Goal: Task Accomplishment & Management: Use online tool/utility

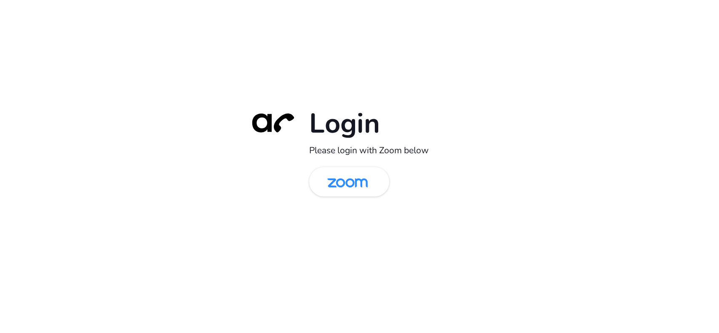
click at [358, 172] on img at bounding box center [347, 182] width 58 height 27
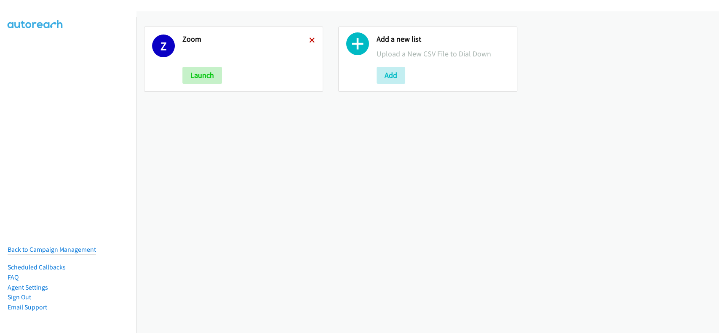
click at [309, 40] on icon at bounding box center [312, 41] width 6 height 6
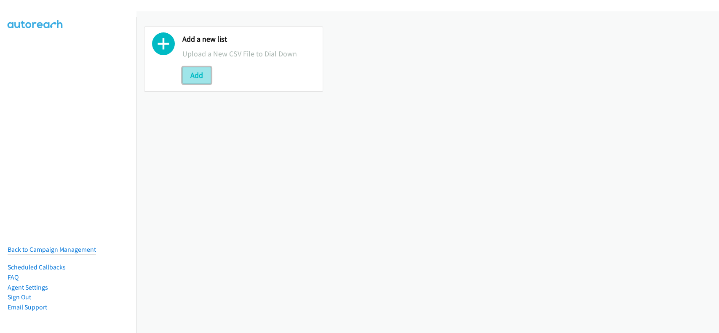
click at [195, 70] on button "Add" at bounding box center [196, 75] width 29 height 17
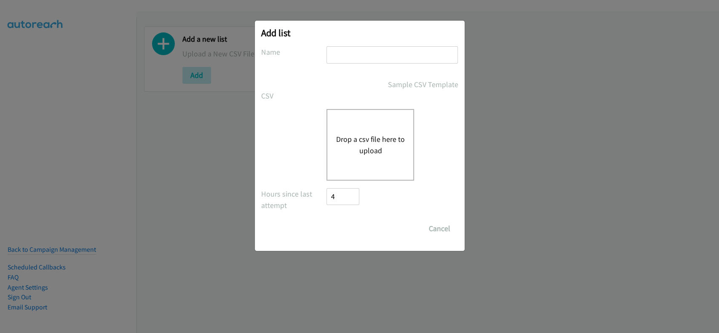
click at [373, 54] on input "text" at bounding box center [392, 54] width 131 height 17
type input "IDK"
click at [402, 139] on button "Drop a csv file here to upload" at bounding box center [370, 145] width 69 height 23
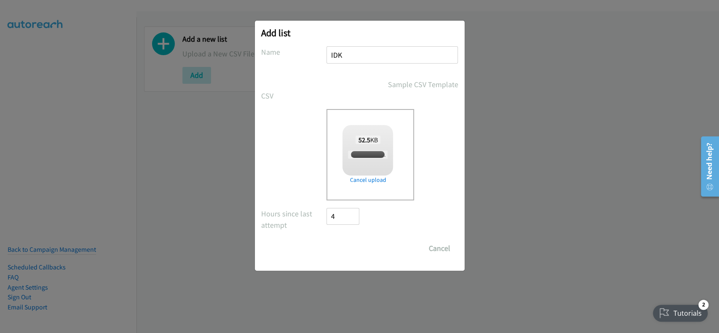
checkbox input "true"
click at [347, 247] on input "Save List" at bounding box center [349, 248] width 44 height 17
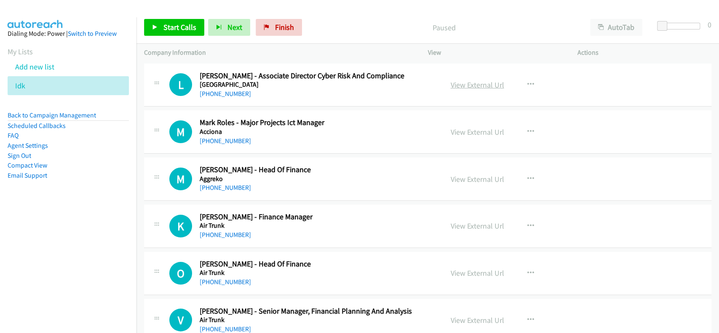
click at [470, 83] on link "View External Url" at bounding box center [478, 85] width 54 height 10
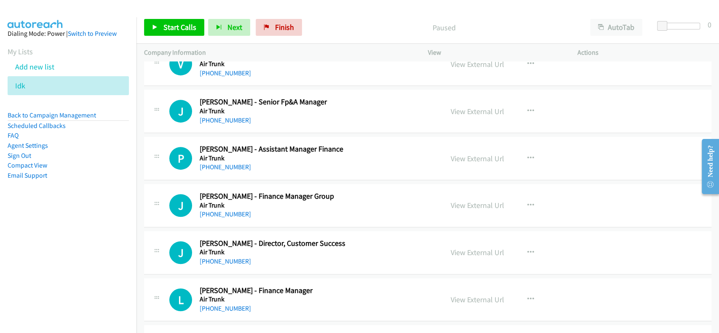
scroll to position [281, 0]
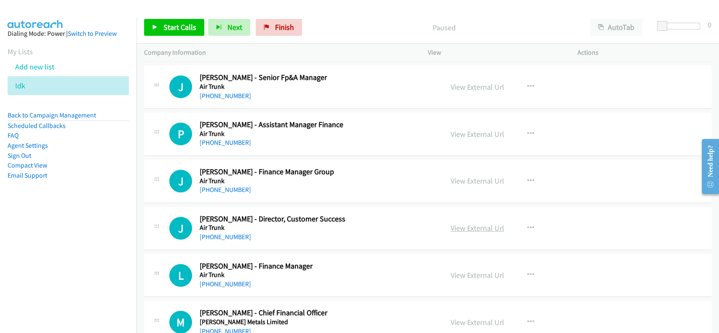
click at [463, 226] on link "View External Url" at bounding box center [478, 228] width 54 height 10
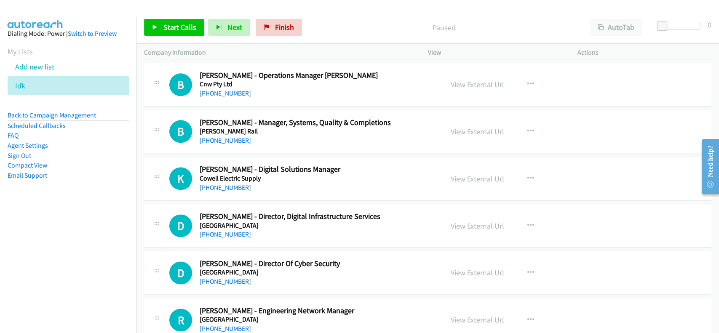
scroll to position [730, 0]
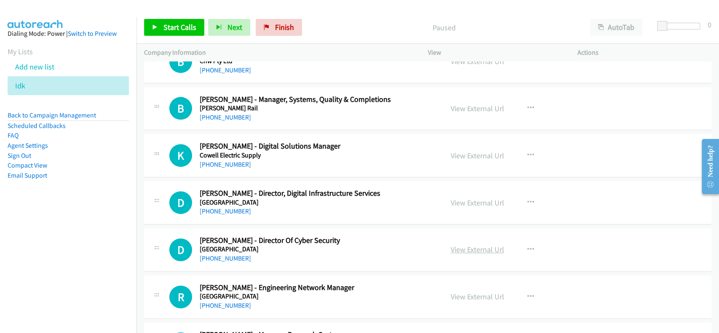
click at [485, 249] on link "View External Url" at bounding box center [478, 250] width 54 height 10
click at [221, 255] on link "+61 3 5227 8475" at bounding box center [225, 258] width 51 height 8
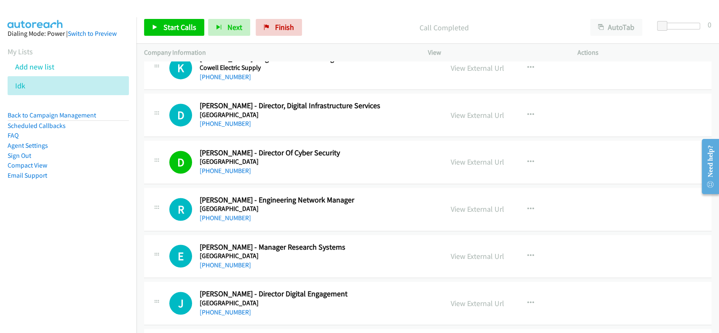
scroll to position [843, 0]
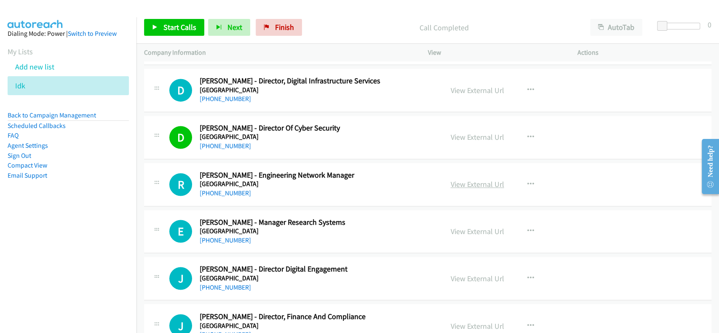
click at [466, 181] on link "View External Url" at bounding box center [478, 184] width 54 height 10
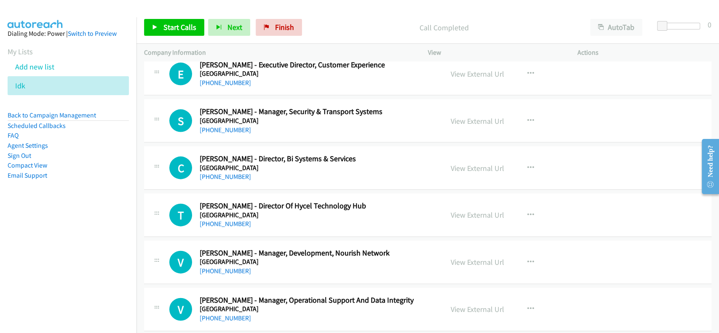
scroll to position [1292, 0]
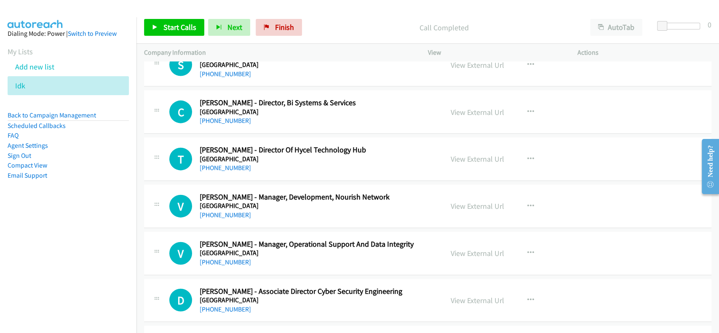
click at [472, 242] on div "View External Url View External Url Schedule/Manage Callback Start Calls Here R…" at bounding box center [521, 254] width 157 height 28
click at [472, 251] on link "View External Url" at bounding box center [478, 254] width 54 height 10
click at [220, 262] on link "+61 406 705 871" at bounding box center [225, 262] width 51 height 8
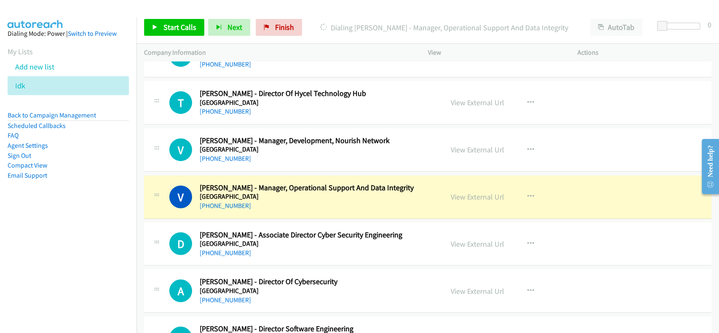
scroll to position [1404, 0]
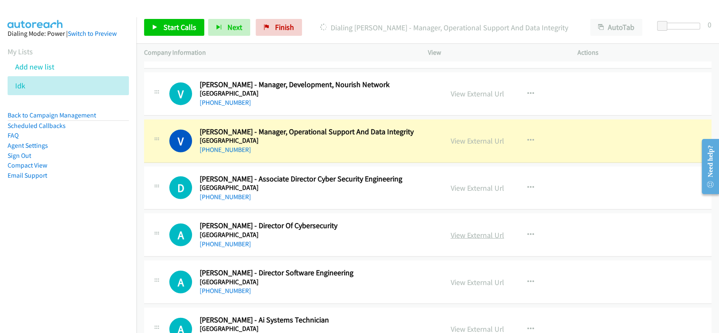
click at [465, 232] on link "View External Url" at bounding box center [478, 235] width 54 height 10
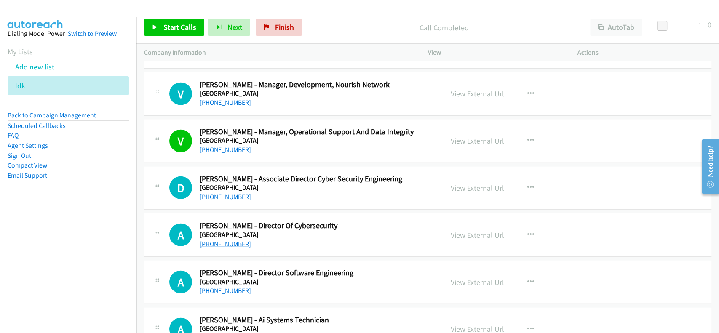
click at [223, 242] on link "+61 451 001 357" at bounding box center [225, 244] width 51 height 8
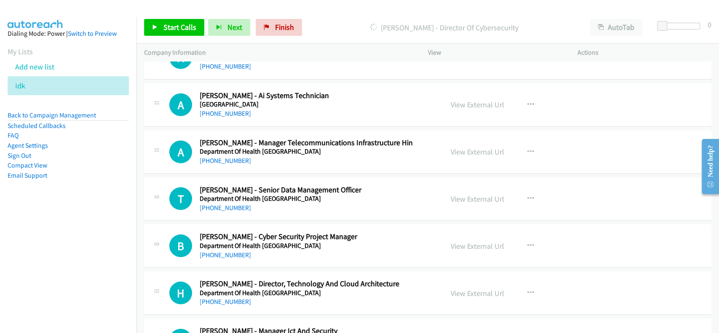
scroll to position [1685, 0]
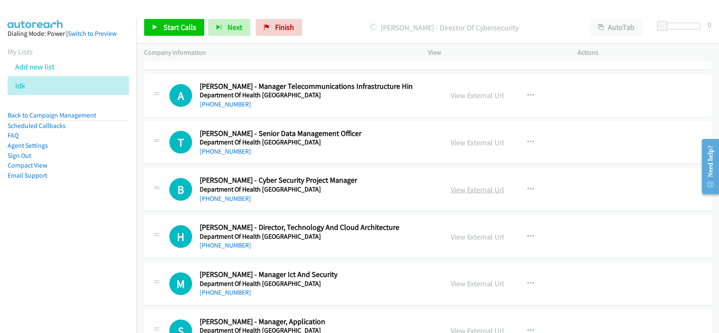
click at [471, 190] on link "View External Url" at bounding box center [478, 190] width 54 height 10
click at [218, 196] on link "+61 421 548 217" at bounding box center [225, 199] width 51 height 8
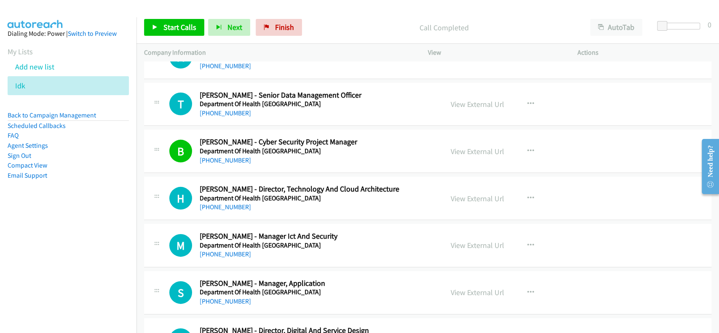
scroll to position [1741, 0]
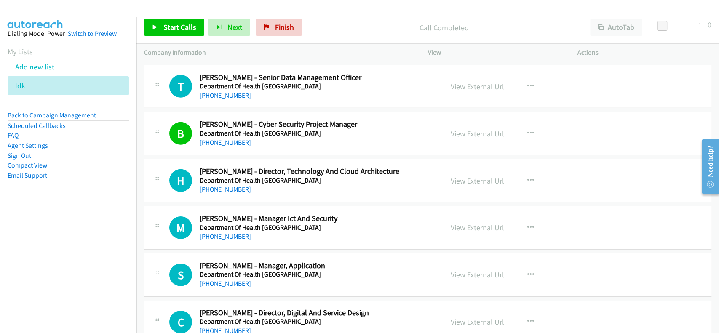
click at [466, 182] on link "View External Url" at bounding box center [478, 181] width 54 height 10
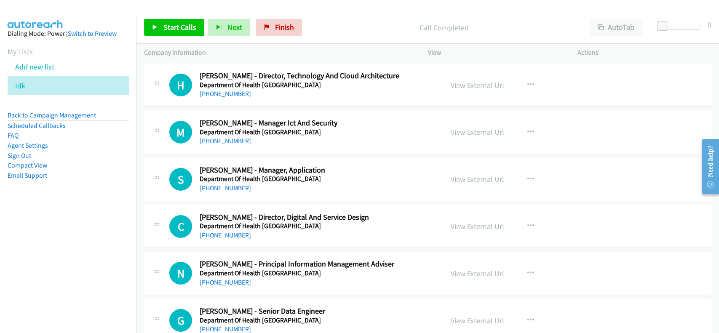
scroll to position [1854, 0]
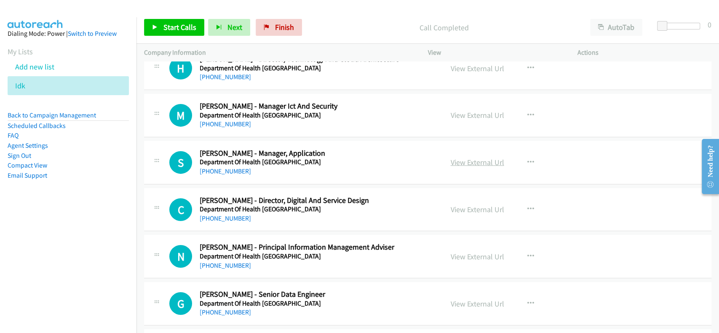
click at [474, 160] on link "View External Url" at bounding box center [478, 163] width 54 height 10
click at [225, 170] on link "+61 2 6289 2456" at bounding box center [225, 171] width 51 height 8
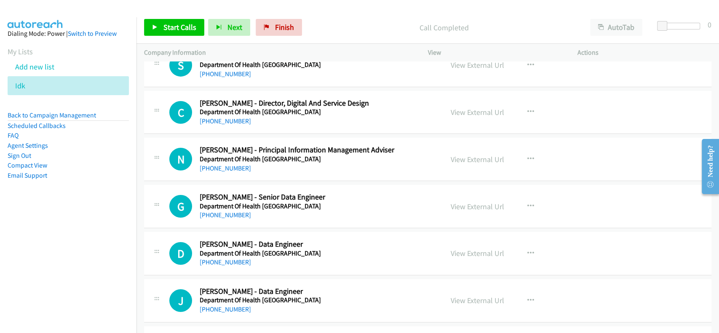
scroll to position [1966, 0]
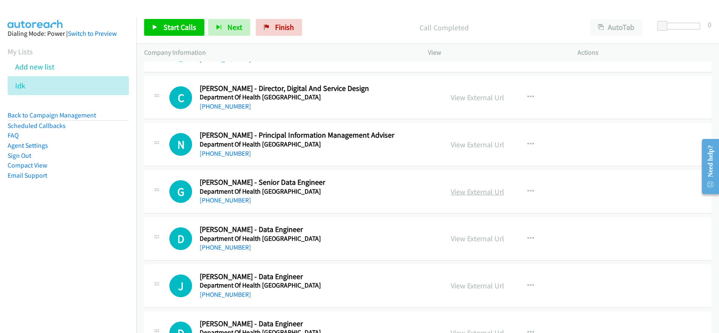
click at [458, 187] on link "View External Url" at bounding box center [478, 192] width 54 height 10
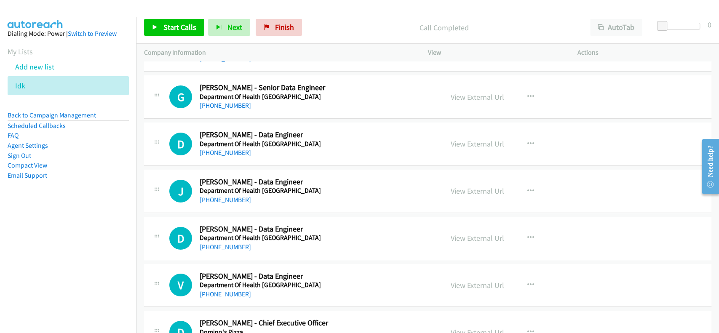
scroll to position [2078, 0]
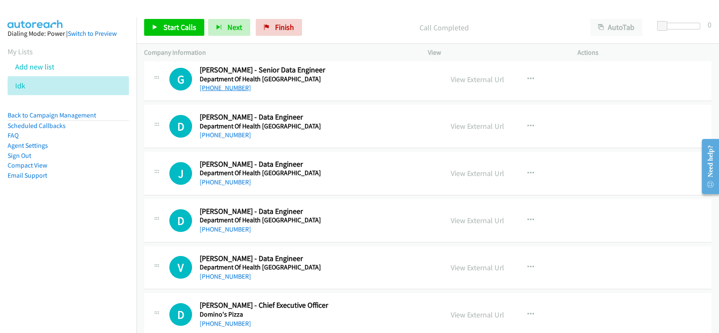
click at [220, 84] on link "+61 404 310 452" at bounding box center [225, 88] width 51 height 8
click at [477, 221] on link "View External Url" at bounding box center [478, 221] width 54 height 10
click at [226, 225] on link "+61 479 023 747" at bounding box center [225, 229] width 51 height 8
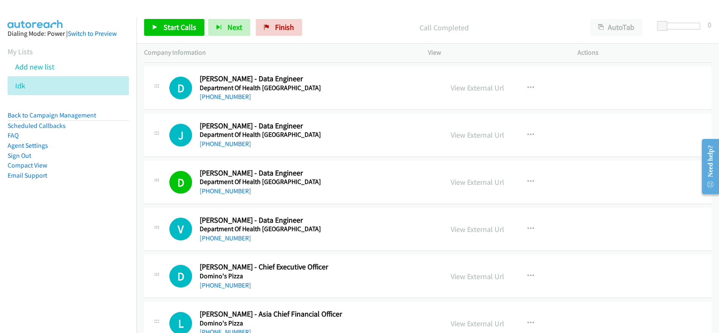
scroll to position [2134, 0]
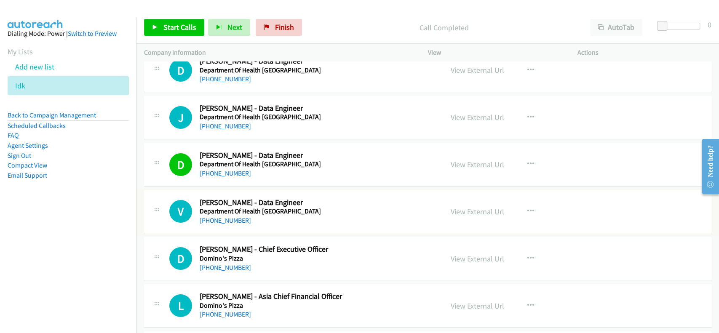
click at [467, 207] on link "View External Url" at bounding box center [478, 212] width 54 height 10
click at [206, 223] on div "V Callback Scheduled Valsalya Sandeep - Data Engineer Department Of Health West…" at bounding box center [427, 211] width 567 height 43
click at [209, 218] on link "+61 421 518 818" at bounding box center [225, 221] width 51 height 8
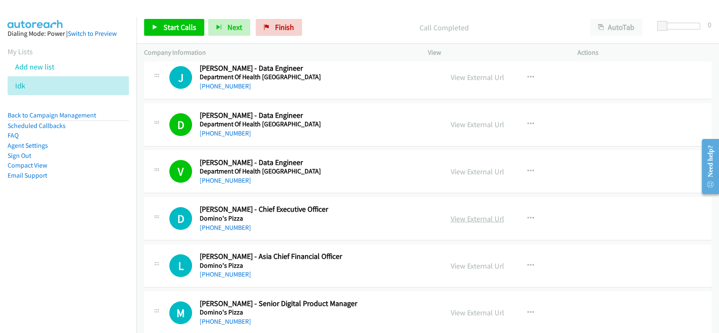
scroll to position [2191, 0]
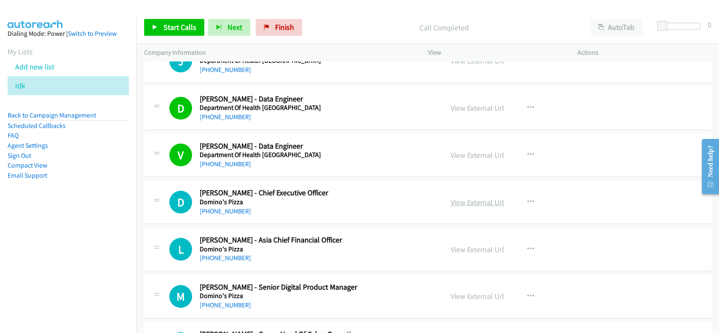
click at [464, 199] on link "View External Url" at bounding box center [478, 203] width 54 height 10
click at [210, 209] on link "+61 448 131 888" at bounding box center [225, 211] width 51 height 8
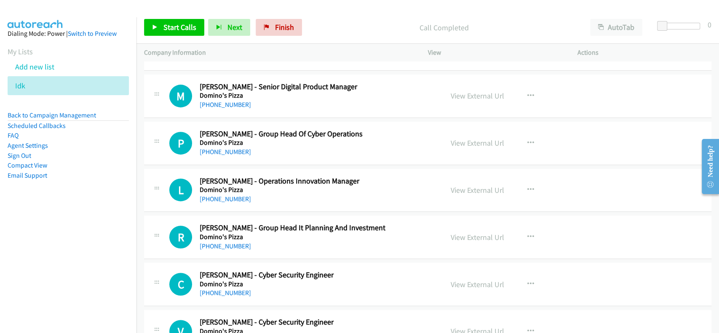
scroll to position [2415, 0]
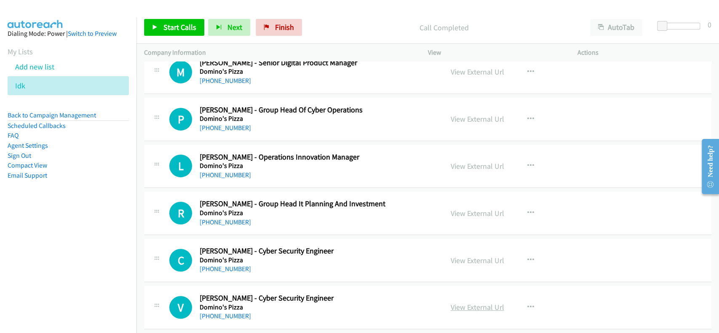
click at [468, 304] on link "View External Url" at bounding box center [478, 307] width 54 height 10
click at [215, 316] on link "+61 450 347 979" at bounding box center [225, 316] width 51 height 8
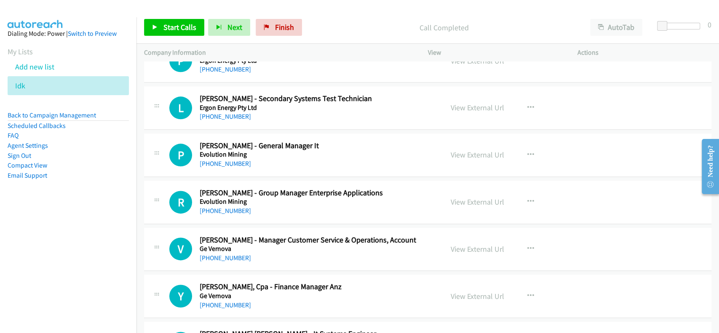
scroll to position [2865, 0]
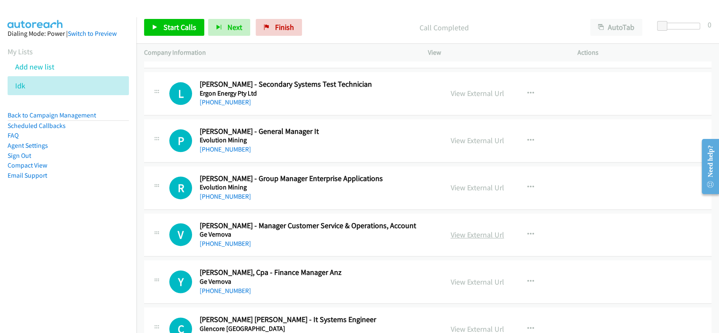
click at [466, 232] on link "View External Url" at bounding box center [478, 235] width 54 height 10
click at [217, 287] on link "+61 433 194 496" at bounding box center [225, 291] width 51 height 8
click at [226, 241] on link "+61 416 005 837" at bounding box center [225, 244] width 51 height 8
click at [216, 295] on div "Y Callback Scheduled Yuzhen Zhu, Cpa - Finance Manager Anz Ge Vernova Australia…" at bounding box center [427, 281] width 567 height 43
click at [216, 292] on link "+61 433 194 496" at bounding box center [225, 291] width 51 height 8
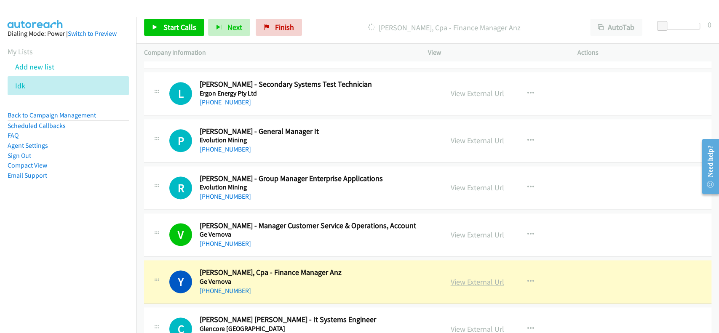
click at [465, 281] on link "View External Url" at bounding box center [478, 282] width 54 height 10
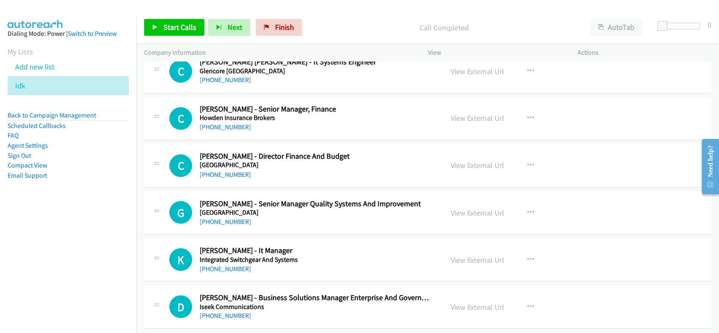
scroll to position [3145, 0]
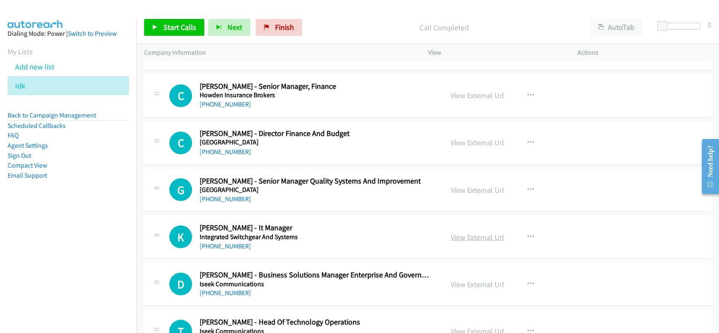
click at [458, 233] on link "View External Url" at bounding box center [478, 237] width 54 height 10
click at [220, 242] on link "+61 414 653 350" at bounding box center [225, 246] width 51 height 8
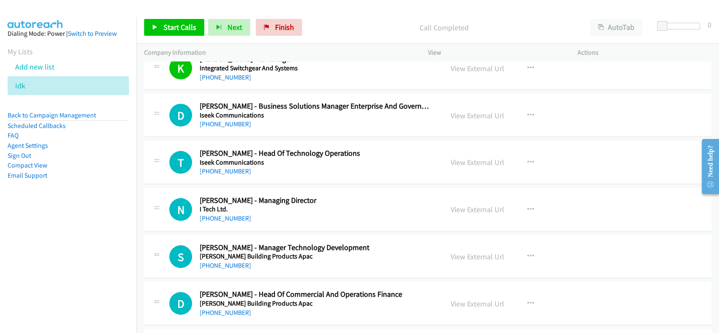
scroll to position [3370, 0]
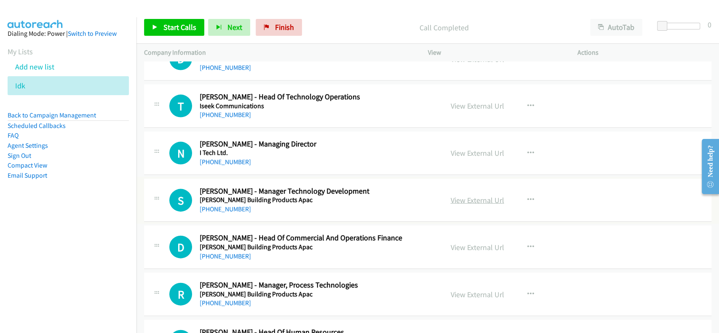
click at [453, 195] on link "View External Url" at bounding box center [478, 200] width 54 height 10
click at [225, 205] on link "+61 439 384 214" at bounding box center [225, 209] width 51 height 8
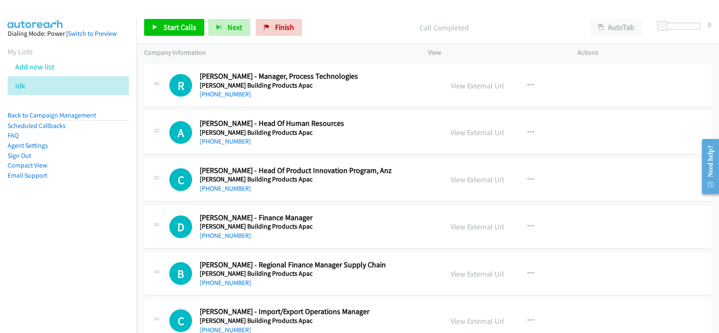
scroll to position [3595, 0]
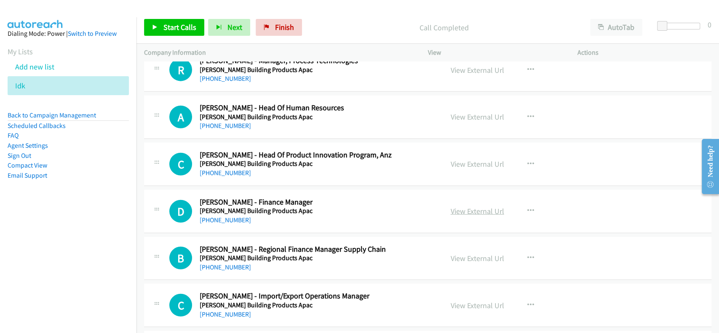
click at [466, 206] on link "View External Url" at bounding box center [478, 211] width 54 height 10
click at [226, 217] on link "+61 423 983 426" at bounding box center [225, 220] width 51 height 8
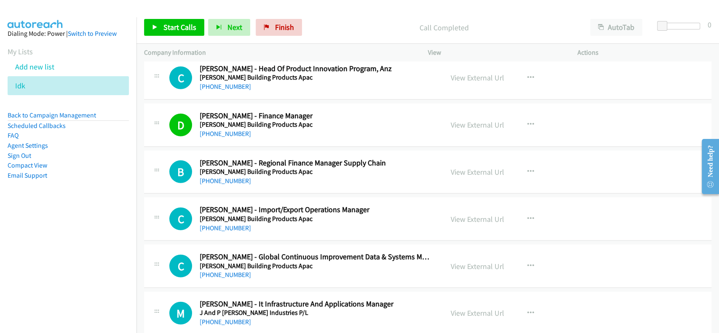
scroll to position [3707, 0]
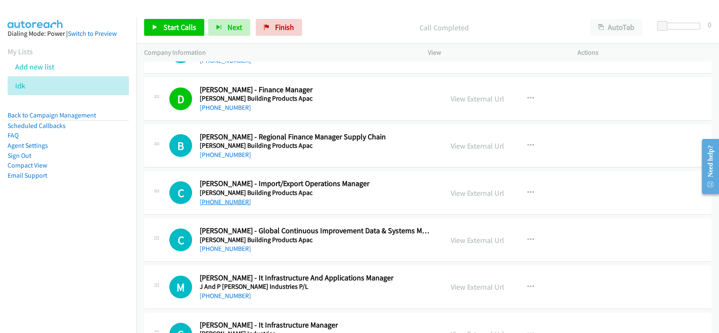
click at [226, 200] on link "+61 450 563 675" at bounding box center [225, 202] width 51 height 8
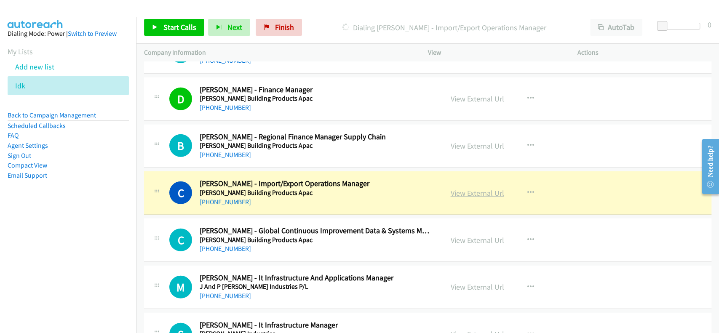
click at [462, 189] on link "View External Url" at bounding box center [478, 193] width 54 height 10
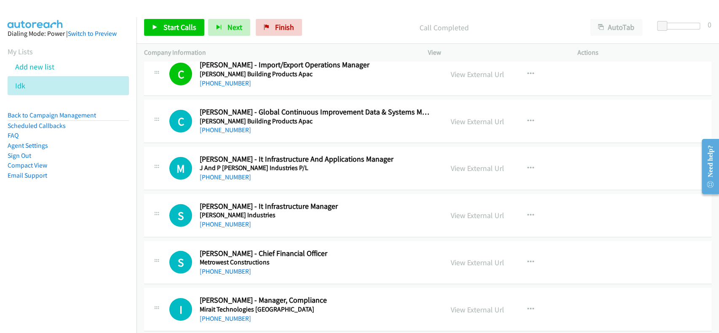
scroll to position [3876, 0]
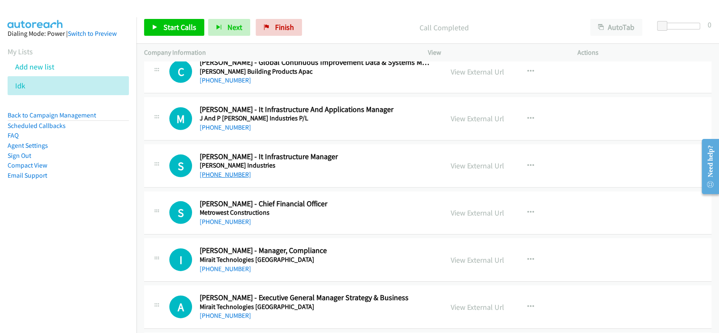
click at [227, 171] on link "+61 428 765 234" at bounding box center [225, 175] width 51 height 8
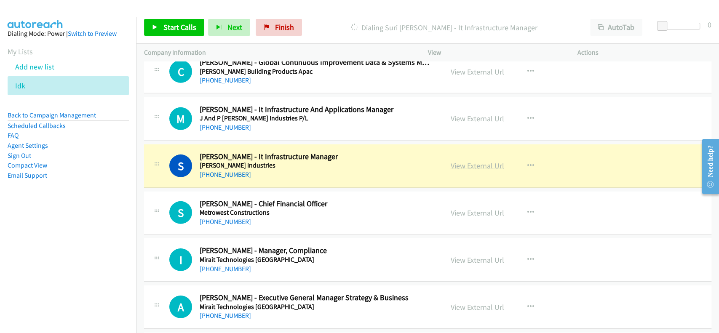
click at [469, 164] on link "View External Url" at bounding box center [478, 166] width 54 height 10
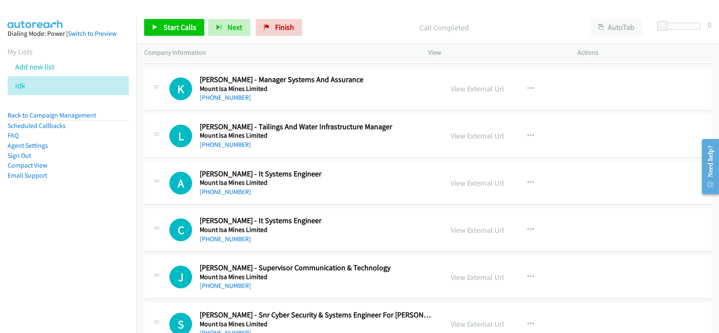
scroll to position [4156, 0]
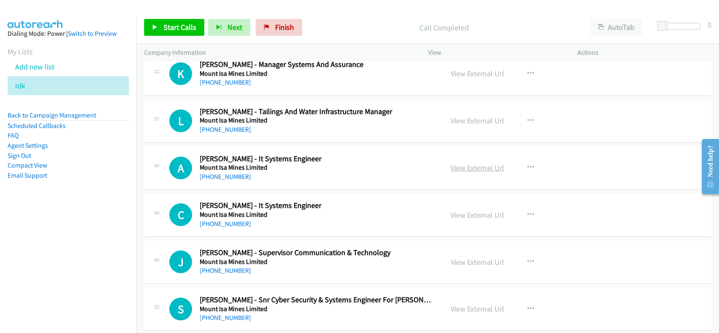
click at [465, 166] on link "View External Url" at bounding box center [478, 168] width 54 height 10
click at [223, 174] on link "+61 404 168 738" at bounding box center [225, 177] width 51 height 8
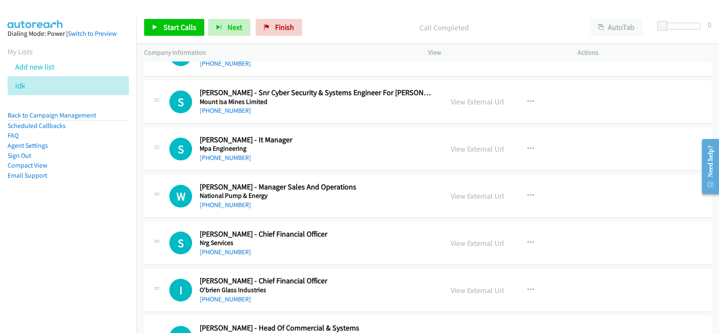
scroll to position [4381, 0]
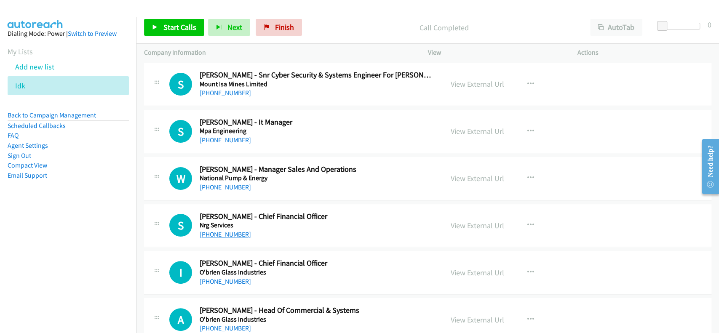
click at [227, 231] on link "+61 424 573 633" at bounding box center [225, 234] width 51 height 8
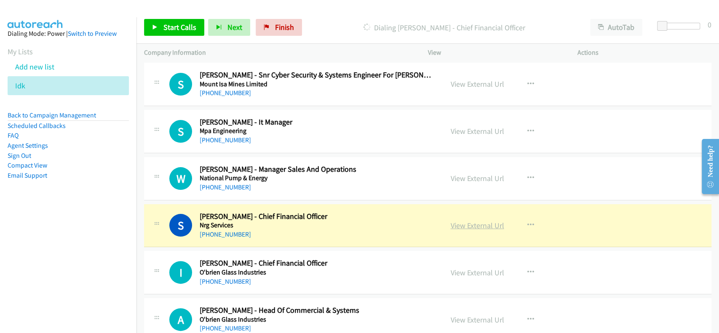
click at [455, 221] on link "View External Url" at bounding box center [478, 226] width 54 height 10
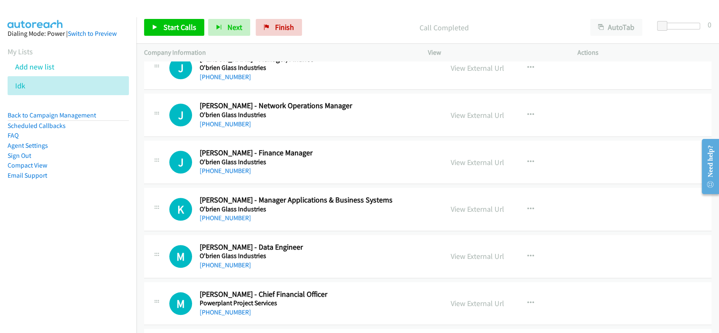
scroll to position [4831, 0]
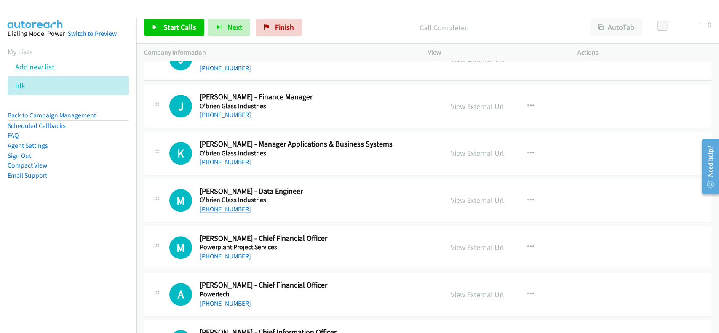
click at [236, 207] on link "+61 470 220 336" at bounding box center [225, 209] width 51 height 8
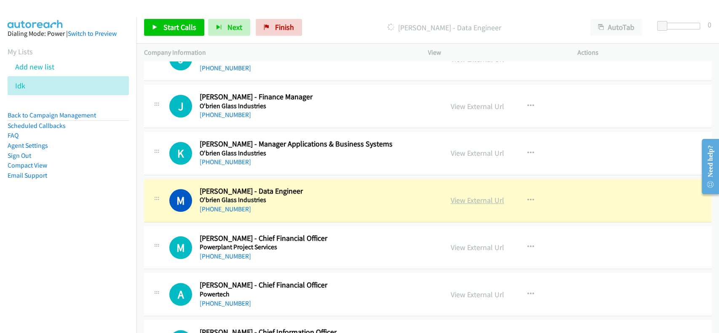
click at [484, 195] on link "View External Url" at bounding box center [478, 200] width 54 height 10
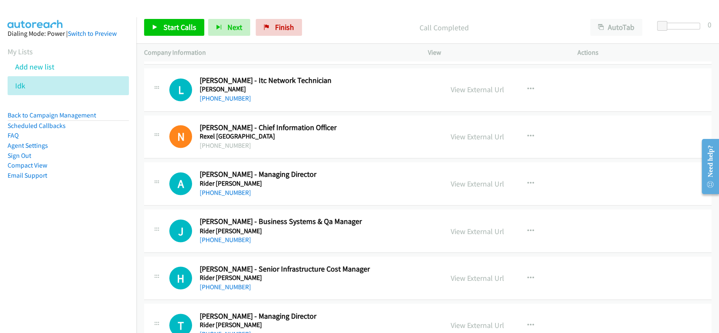
scroll to position [5280, 0]
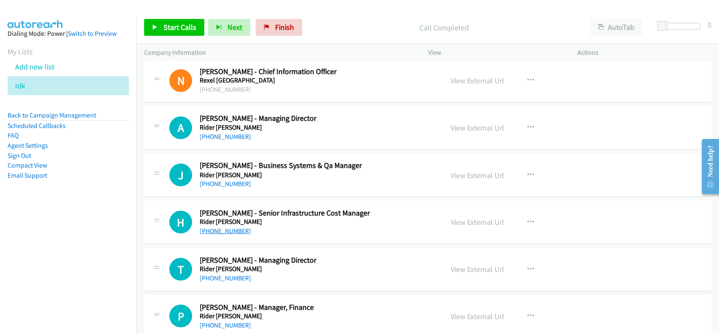
click at [233, 227] on link "+61 420 735 037" at bounding box center [225, 231] width 51 height 8
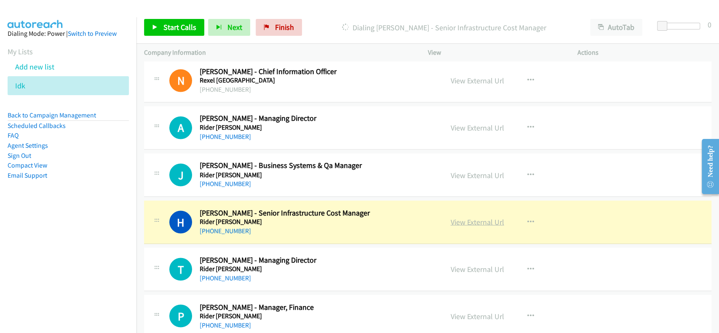
click at [469, 217] on link "View External Url" at bounding box center [478, 222] width 54 height 10
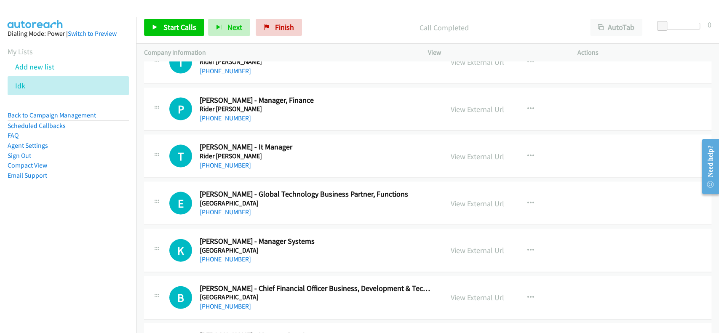
scroll to position [5505, 0]
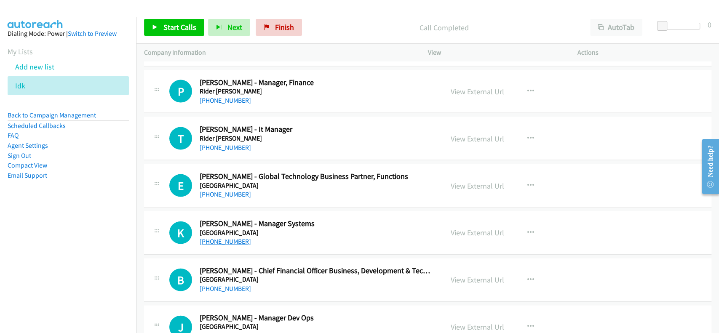
click at [216, 238] on link "+61 421 084 108" at bounding box center [225, 242] width 51 height 8
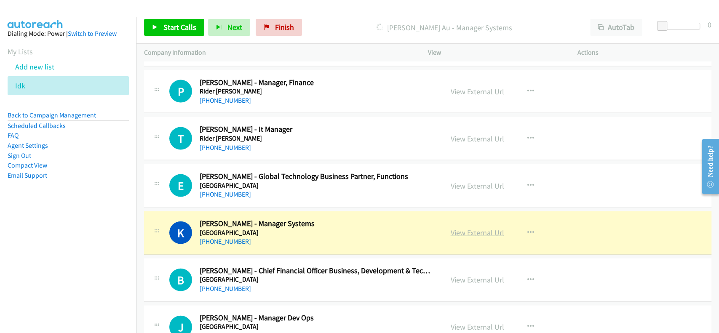
click at [479, 228] on link "View External Url" at bounding box center [478, 233] width 54 height 10
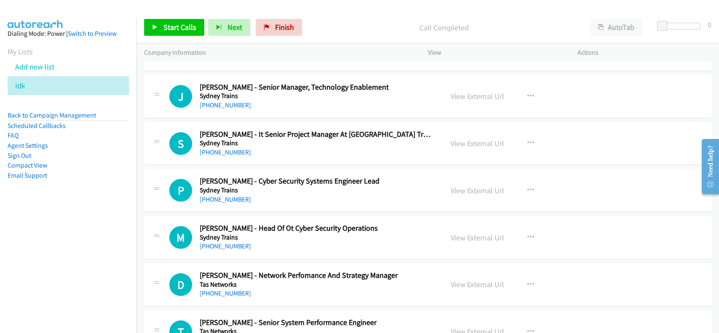
scroll to position [6460, 0]
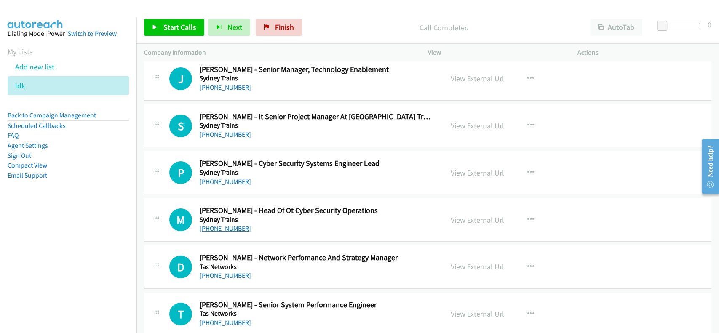
click at [220, 225] on link "+61 405 216 061" at bounding box center [225, 229] width 51 height 8
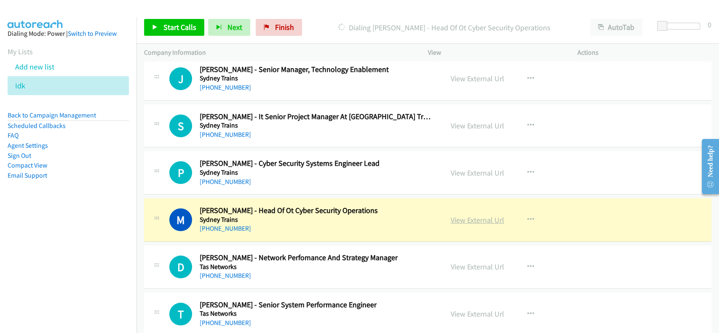
click at [479, 215] on link "View External Url" at bounding box center [478, 220] width 54 height 10
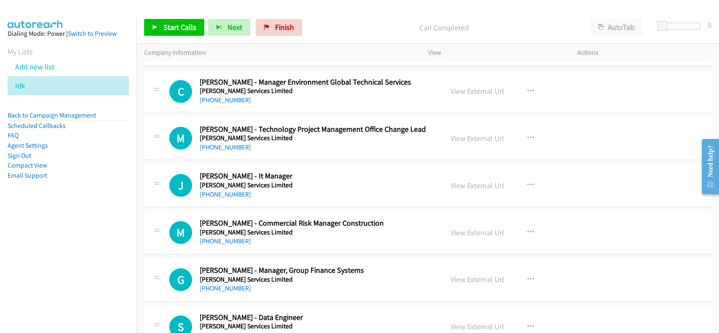
scroll to position [7021, 0]
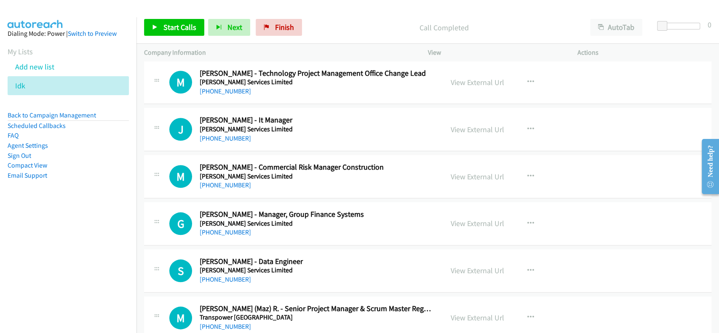
click at [223, 276] on div "+61 488 165 609" at bounding box center [316, 280] width 232 height 10
click at [224, 276] on link "+61 488 165 609" at bounding box center [225, 280] width 51 height 8
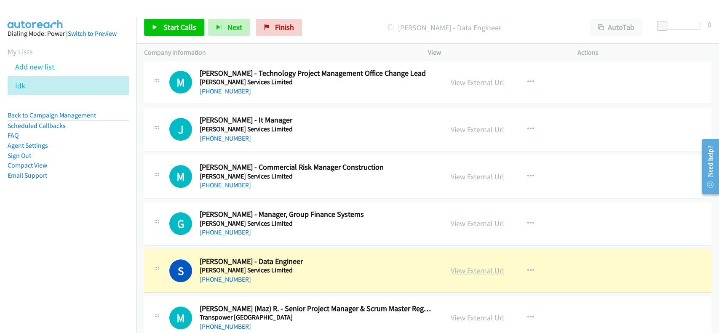
click at [479, 266] on link "View External Url" at bounding box center [478, 271] width 54 height 10
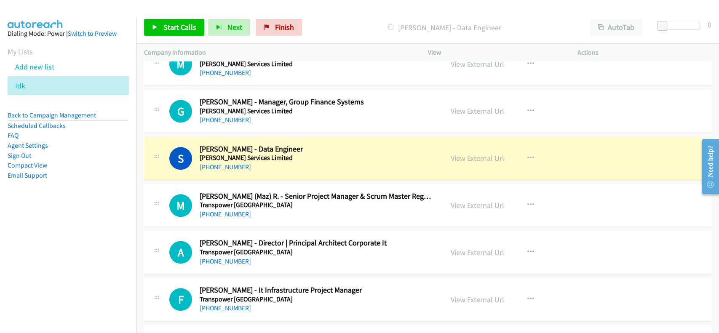
scroll to position [7190, 0]
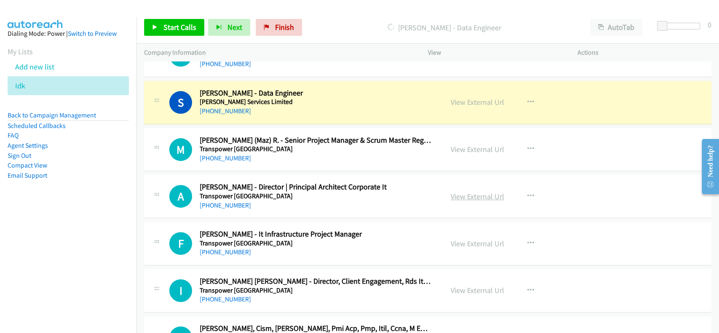
click at [475, 192] on link "View External Url" at bounding box center [478, 197] width 54 height 10
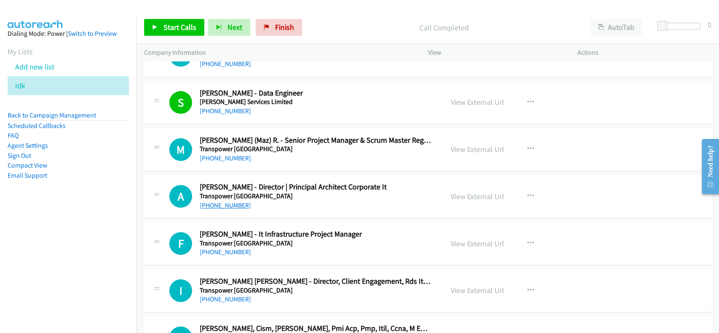
click at [214, 201] on link "+61 405 137 572" at bounding box center [225, 205] width 51 height 8
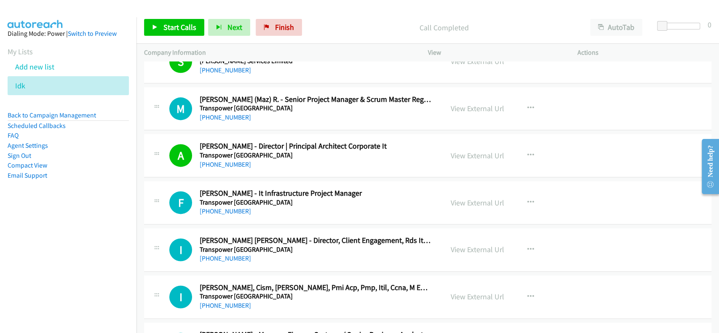
scroll to position [7246, 0]
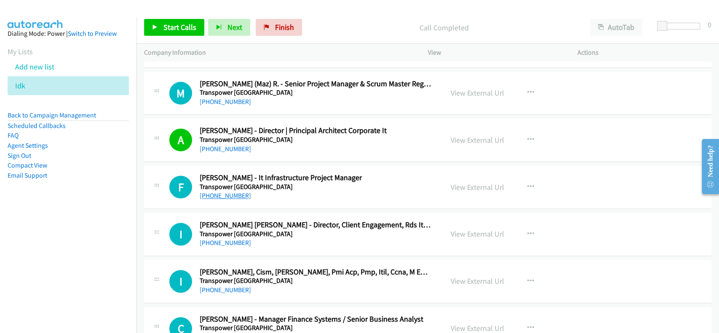
click at [224, 192] on link "+55 11 96906-7573" at bounding box center [225, 196] width 51 height 8
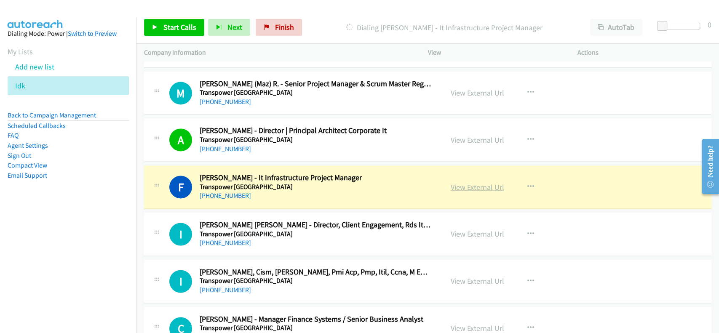
click at [477, 182] on link "View External Url" at bounding box center [478, 187] width 54 height 10
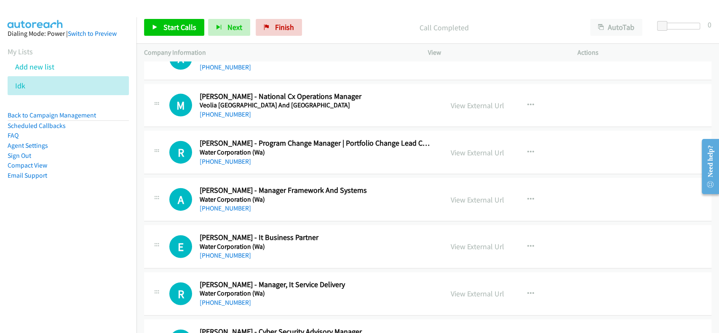
scroll to position [7808, 0]
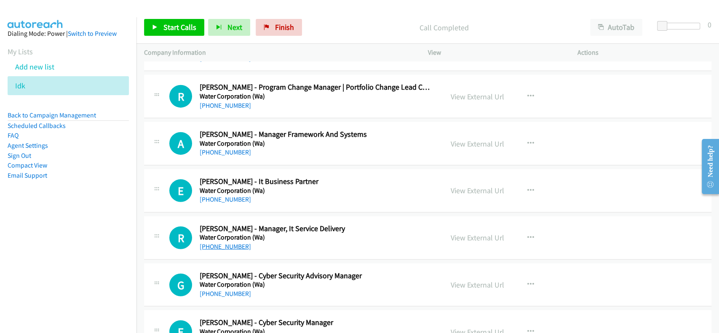
click at [229, 243] on link "+61 411 122 867" at bounding box center [225, 247] width 51 height 8
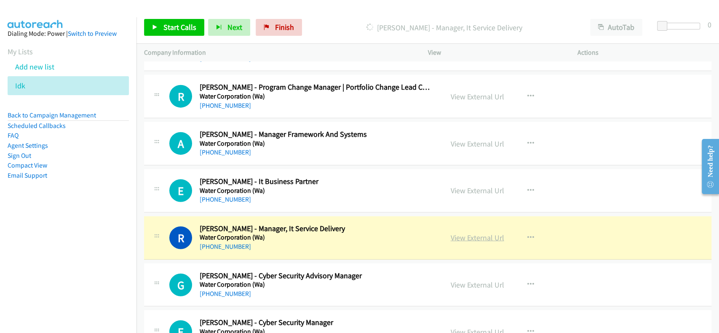
click at [490, 233] on link "View External Url" at bounding box center [478, 238] width 54 height 10
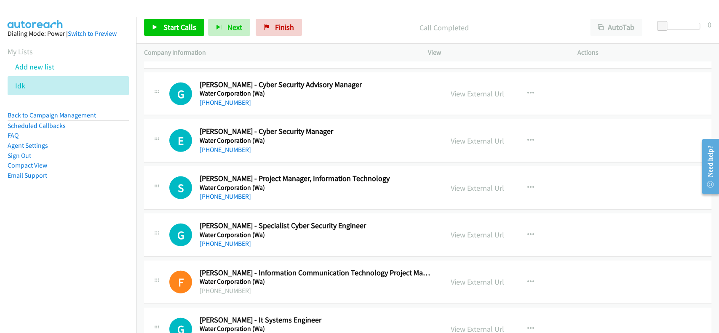
scroll to position [8032, 0]
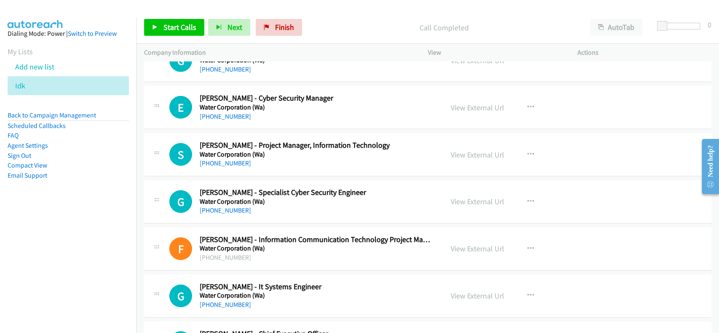
click at [233, 206] on div "+61 423 650 881" at bounding box center [316, 211] width 232 height 10
click at [218, 206] on link "+61 423 650 881" at bounding box center [225, 210] width 51 height 8
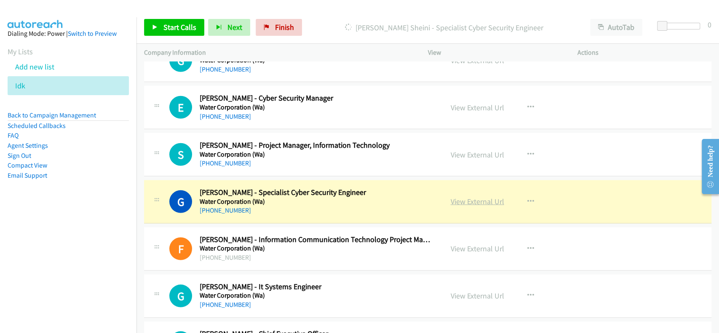
click at [476, 197] on link "View External Url" at bounding box center [478, 202] width 54 height 10
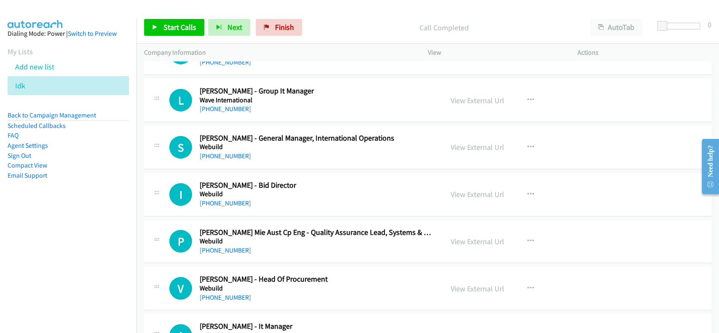
scroll to position [8426, 0]
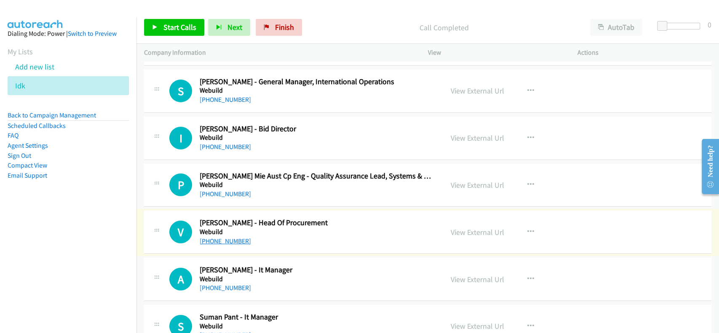
click at [219, 237] on link "+61 433 966 528" at bounding box center [225, 241] width 51 height 8
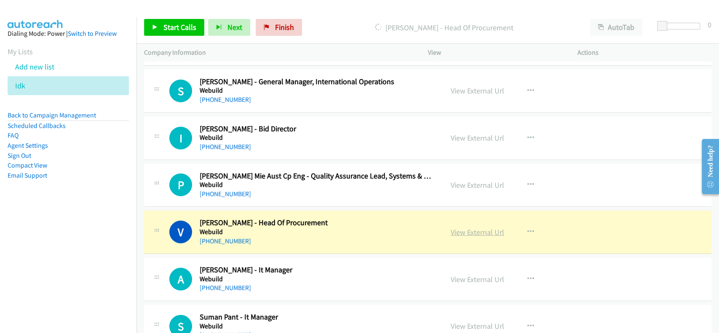
click at [472, 227] on link "View External Url" at bounding box center [478, 232] width 54 height 10
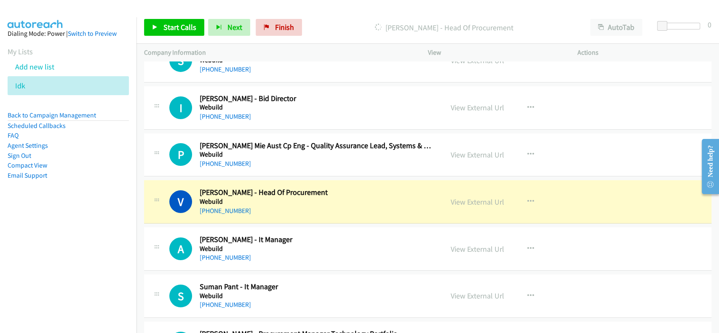
scroll to position [8482, 0]
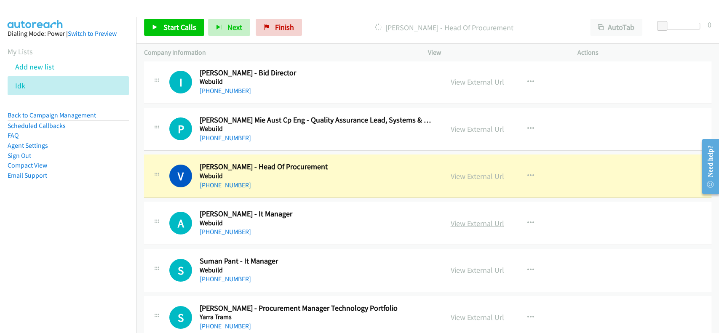
click at [475, 219] on link "View External Url" at bounding box center [478, 224] width 54 height 10
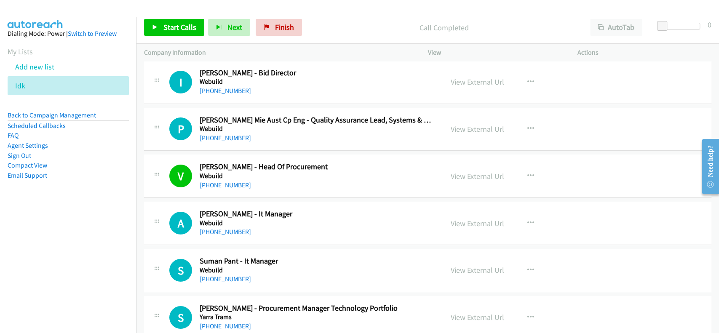
scroll to position [8538, 0]
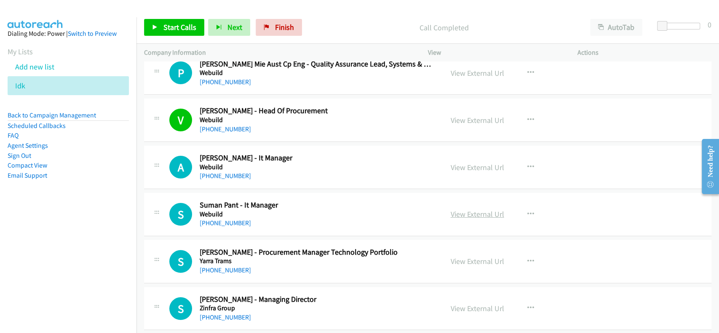
click at [473, 209] on link "View External Url" at bounding box center [478, 214] width 54 height 10
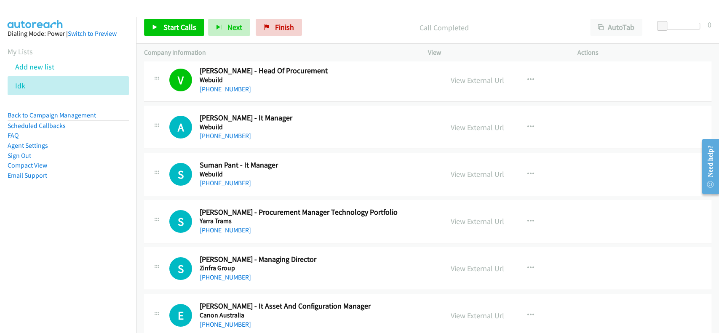
scroll to position [8594, 0]
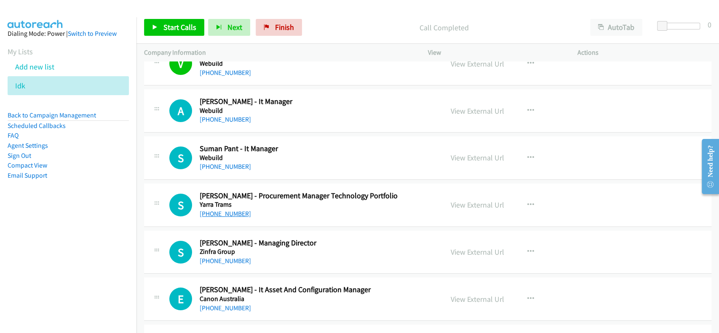
click at [224, 210] on link "+61 499 363 590" at bounding box center [225, 214] width 51 height 8
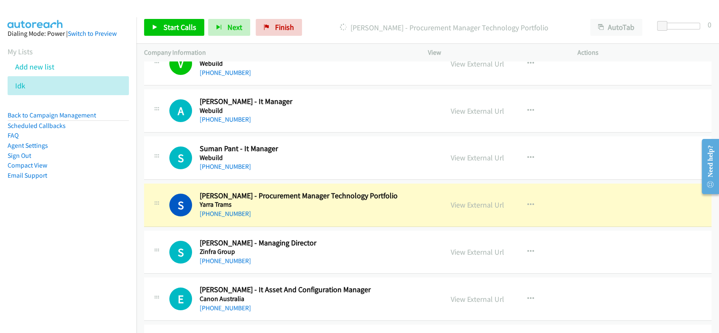
click at [471, 203] on div "View External Url View External Url Schedule/Manage Callback Start Calls Here R…" at bounding box center [521, 205] width 157 height 28
click at [472, 200] on link "View External Url" at bounding box center [478, 205] width 54 height 10
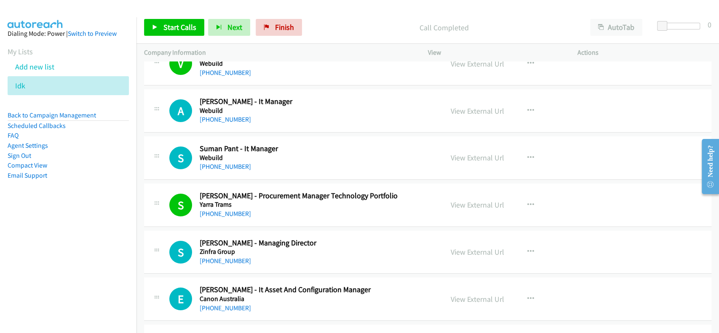
click at [220, 162] on div "+61 487 887 211" at bounding box center [316, 167] width 232 height 10
click at [219, 163] on link "+61 487 887 211" at bounding box center [225, 167] width 51 height 8
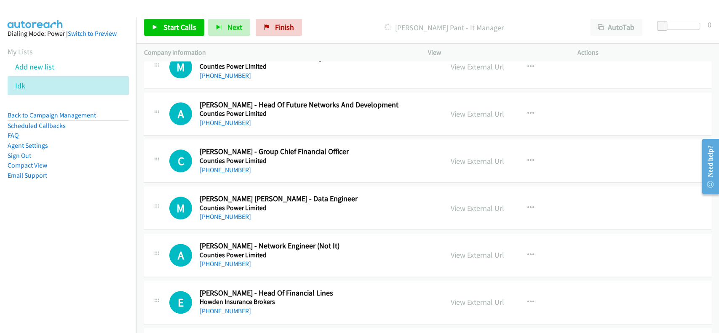
scroll to position [9268, 0]
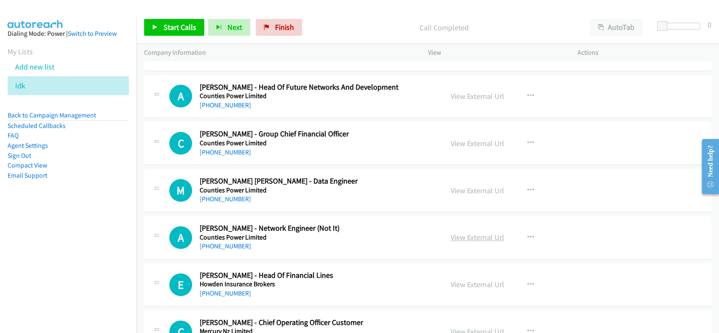
click at [465, 233] on link "View External Url" at bounding box center [478, 238] width 54 height 10
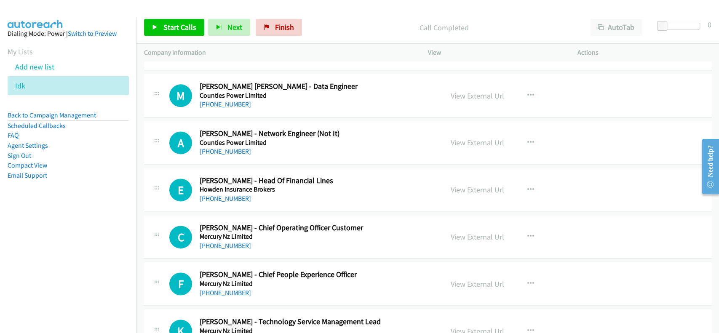
scroll to position [9381, 0]
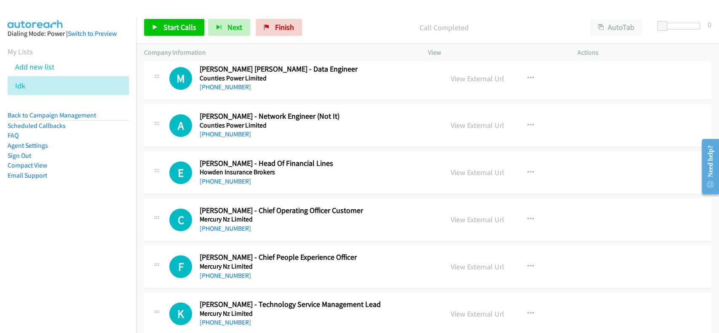
click at [219, 112] on h2 "Adhil K Thangal - Network Engineer (Not It)" at bounding box center [316, 117] width 232 height 10
click at [220, 130] on link "+64 22 560 5075" at bounding box center [225, 134] width 51 height 8
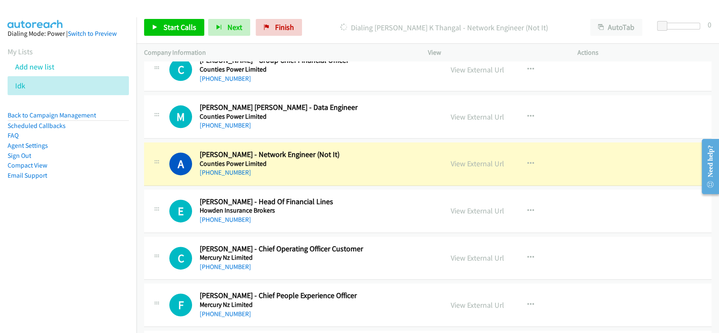
scroll to position [9324, 0]
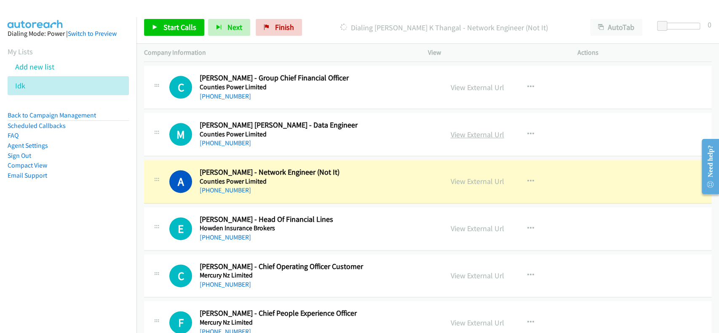
click at [463, 130] on link "View External Url" at bounding box center [478, 135] width 54 height 10
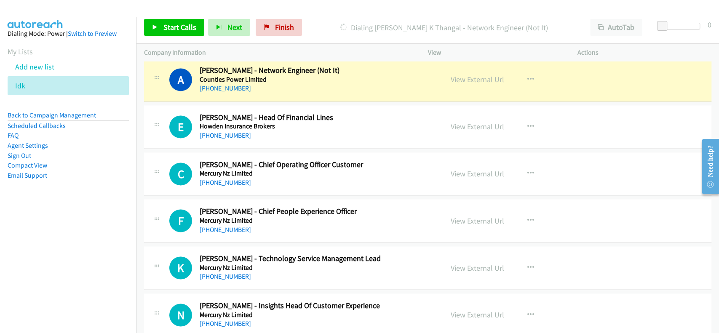
scroll to position [9437, 0]
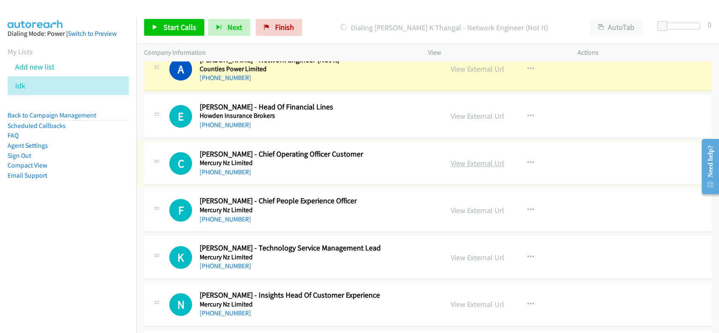
click at [482, 158] on link "View External Url" at bounding box center [478, 163] width 54 height 10
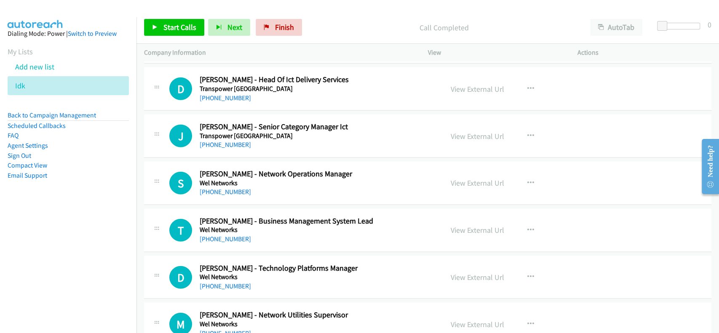
scroll to position [10093, 0]
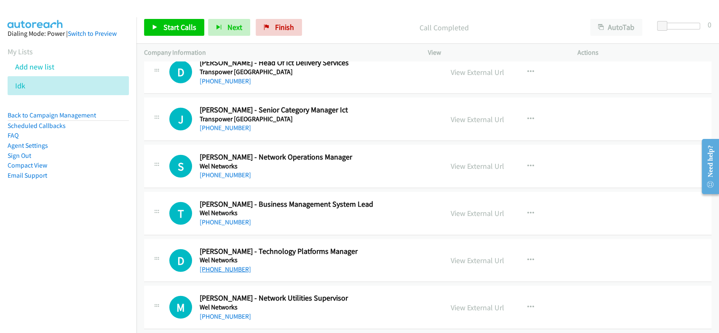
click at [227, 265] on link "+64 22 311 7262" at bounding box center [225, 269] width 51 height 8
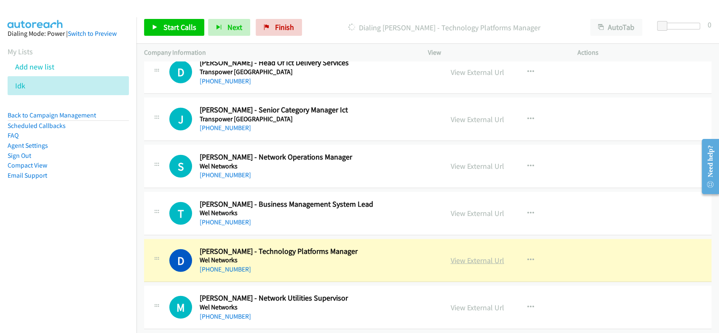
click at [457, 256] on link "View External Url" at bounding box center [478, 261] width 54 height 10
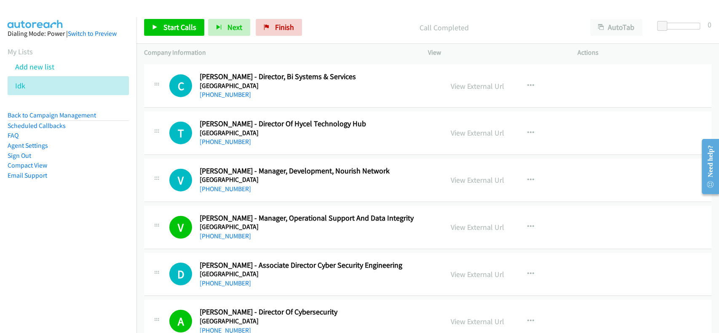
scroll to position [0, 0]
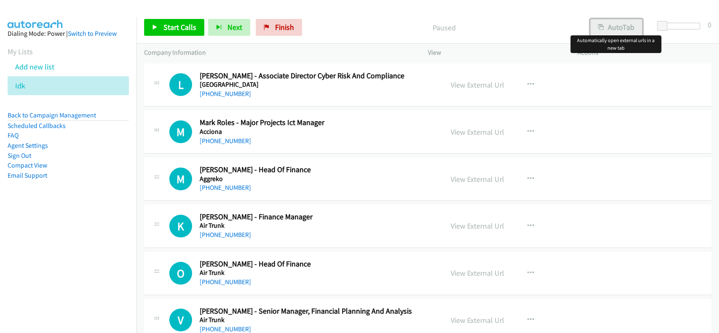
click at [621, 32] on button "AutoTab" at bounding box center [616, 27] width 52 height 17
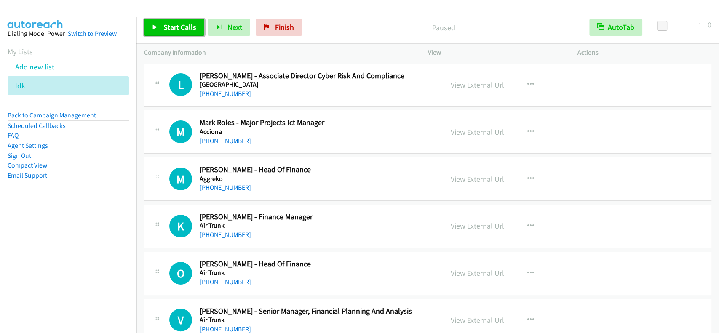
click at [193, 23] on span "Start Calls" at bounding box center [179, 27] width 33 height 10
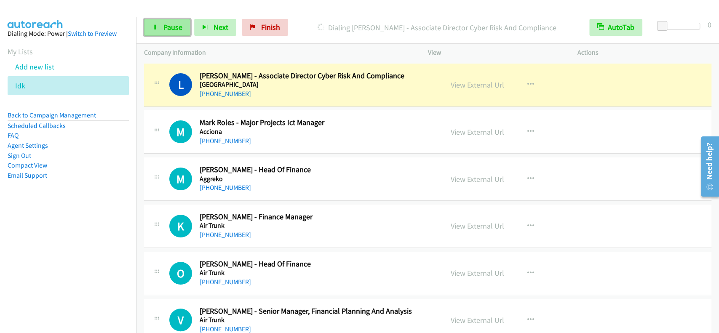
click at [180, 20] on link "Pause" at bounding box center [167, 27] width 46 height 17
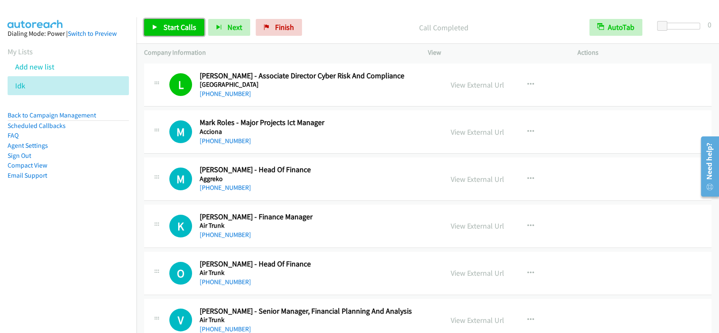
click at [170, 31] on span "Start Calls" at bounding box center [179, 27] width 33 height 10
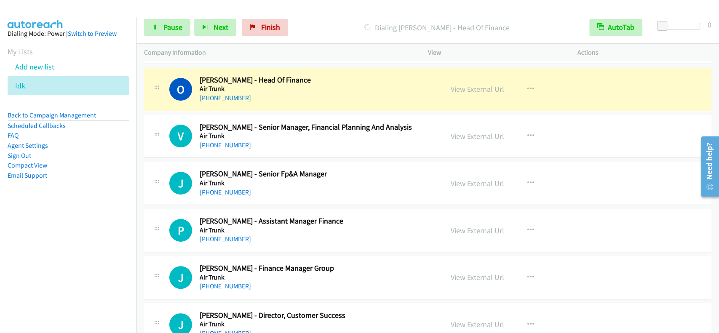
scroll to position [179, 0]
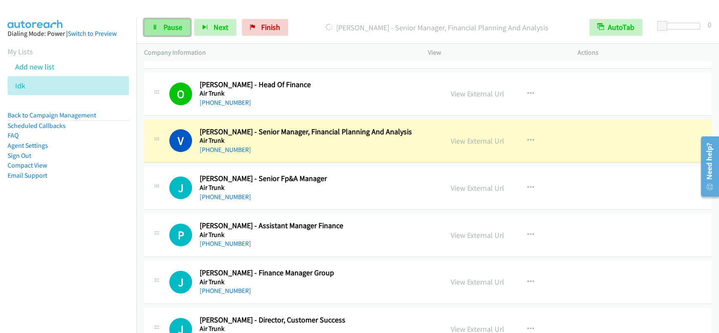
click at [162, 31] on link "Pause" at bounding box center [167, 27] width 46 height 17
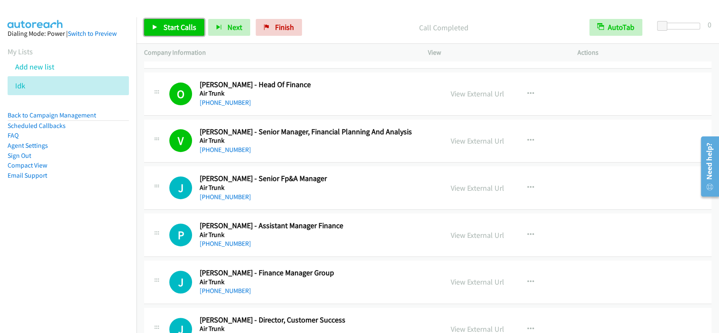
click at [165, 35] on link "Start Calls" at bounding box center [174, 27] width 60 height 17
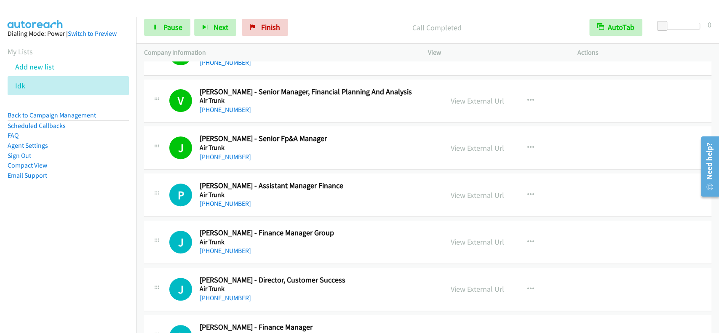
scroll to position [236, 0]
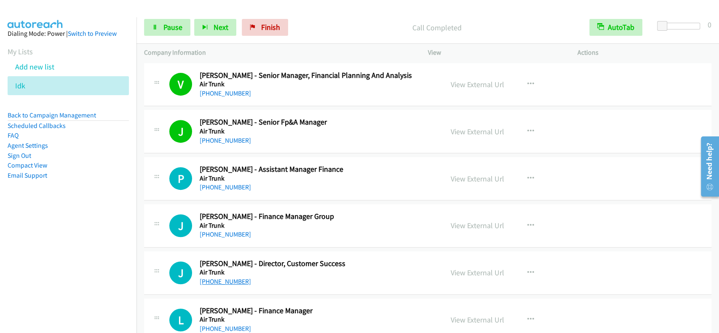
click at [214, 280] on link "+61 413 699 311" at bounding box center [225, 282] width 51 height 8
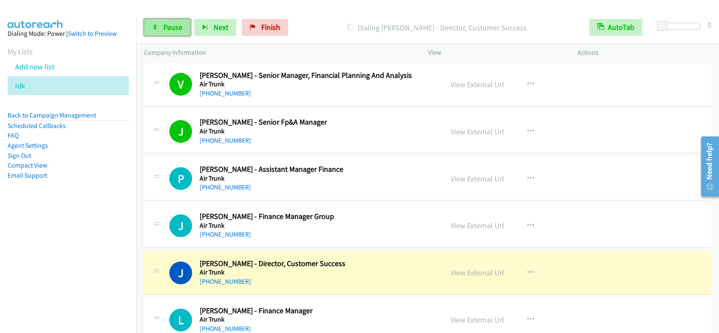
click at [170, 25] on span "Pause" at bounding box center [172, 27] width 19 height 10
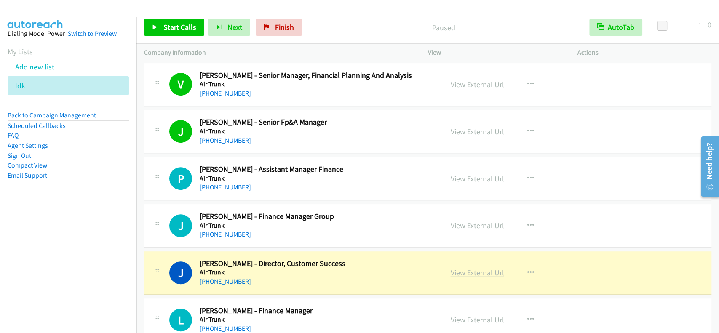
click at [475, 276] on link "View External Url" at bounding box center [478, 273] width 54 height 10
click at [164, 39] on div "Start Calls Pause Next Finish Paused AutoTab AutoTab 0" at bounding box center [427, 27] width 583 height 32
click at [171, 32] on span "Start Calls" at bounding box center [179, 27] width 33 height 10
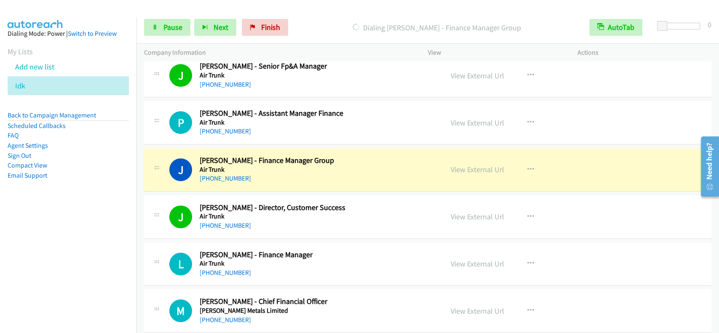
scroll to position [348, 0]
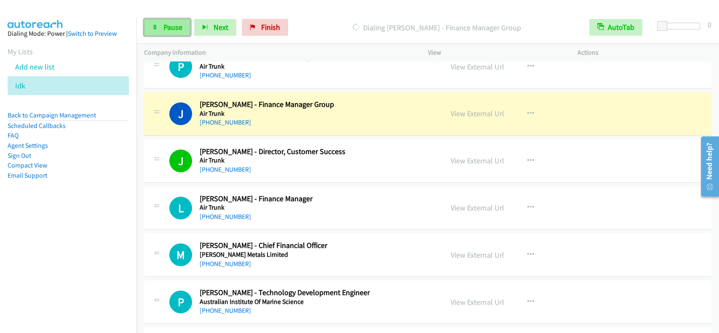
click at [153, 25] on icon at bounding box center [155, 28] width 6 height 6
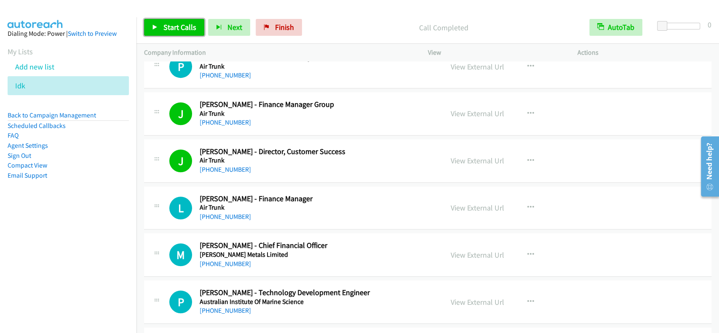
click at [176, 23] on span "Start Calls" at bounding box center [179, 27] width 33 height 10
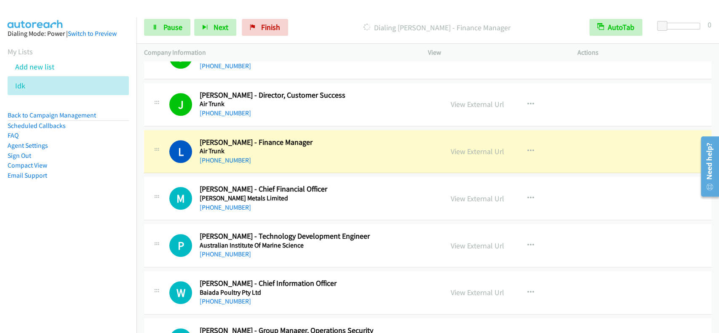
scroll to position [460, 0]
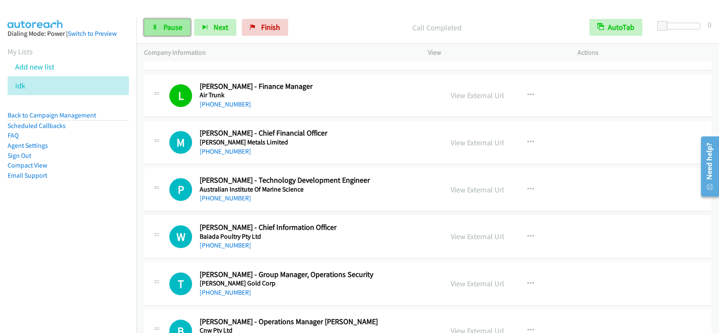
click at [179, 29] on span "Pause" at bounding box center [172, 27] width 19 height 10
click at [179, 29] on span "Start Calls" at bounding box center [179, 27] width 33 height 10
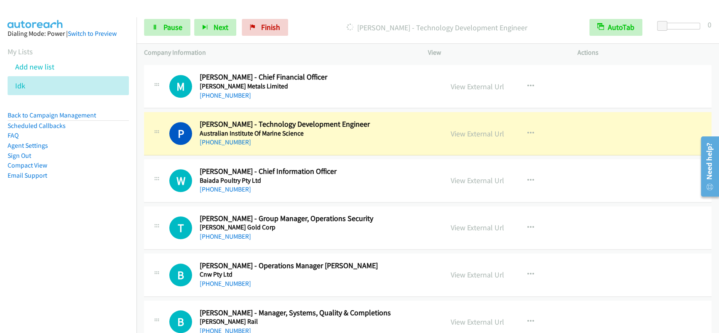
scroll to position [573, 0]
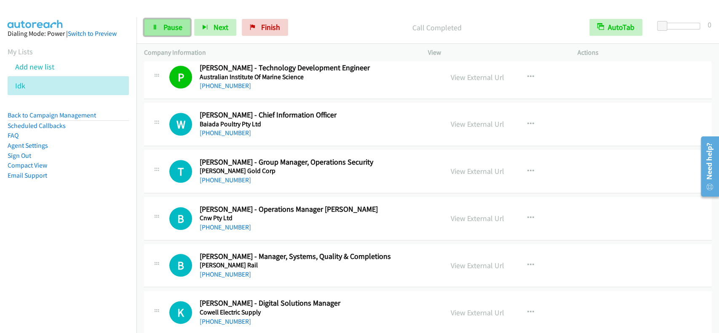
click at [162, 30] on link "Pause" at bounding box center [167, 27] width 46 height 17
click at [162, 30] on link "Start Calls" at bounding box center [174, 27] width 60 height 17
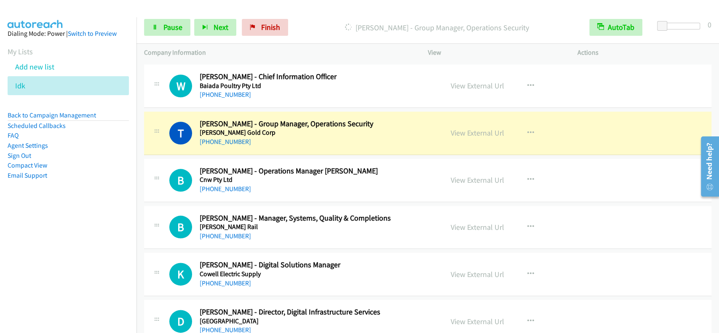
scroll to position [629, 0]
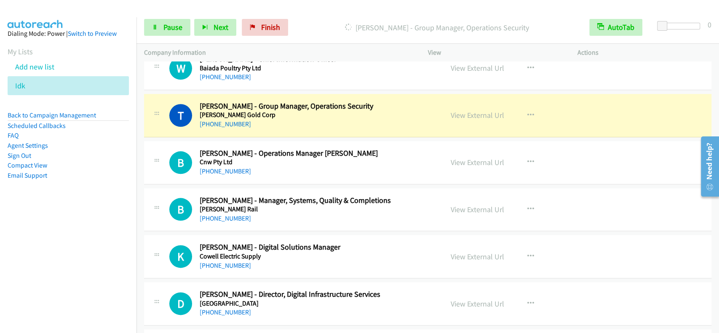
click at [334, 29] on p "Dialing Terry Griffiths - Group Manager, Operations Security" at bounding box center [437, 27] width 275 height 11
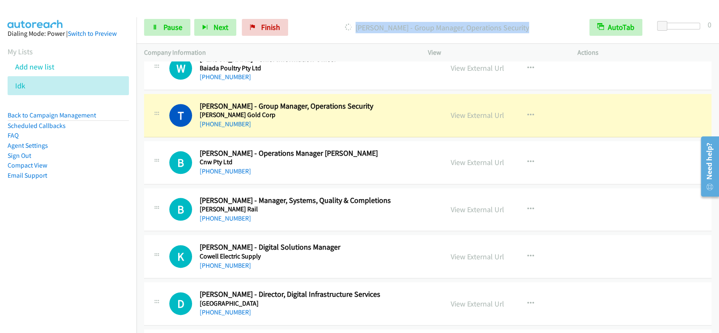
click at [334, 29] on p "Dialing Terry Griffiths - Group Manager, Operations Security" at bounding box center [437, 27] width 275 height 11
click at [331, 13] on div "Start Calls Pause Next Finish Dialing Terry Griffiths - Group Manager, Operatio…" at bounding box center [427, 27] width 583 height 32
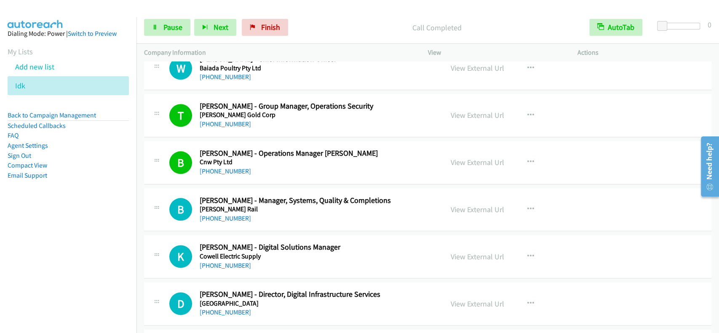
click at [406, 24] on p "Call Completed" at bounding box center [437, 27] width 275 height 11
click at [387, 12] on div "Start Calls Pause Next Finish Call Completed AutoTab AutoTab 0" at bounding box center [427, 27] width 583 height 32
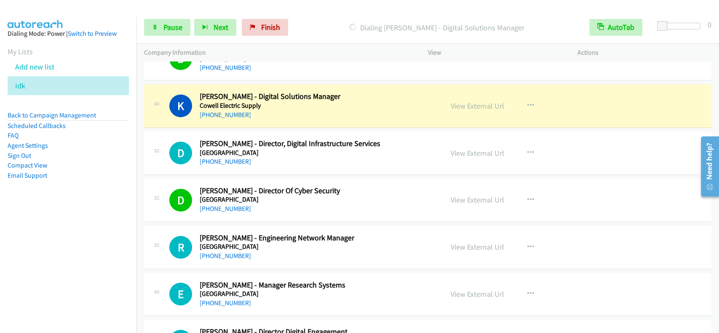
scroll to position [798, 0]
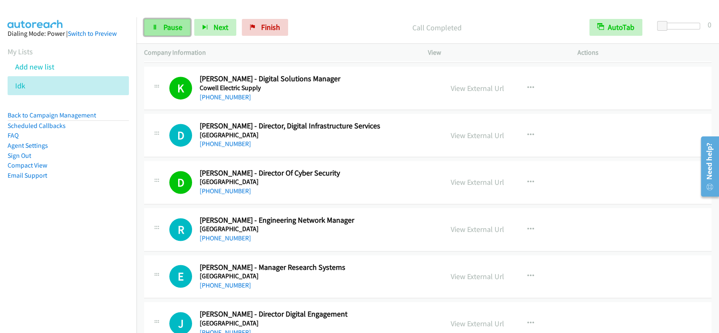
click at [162, 26] on link "Pause" at bounding box center [167, 27] width 46 height 17
click at [162, 26] on link "Start Calls" at bounding box center [174, 27] width 60 height 17
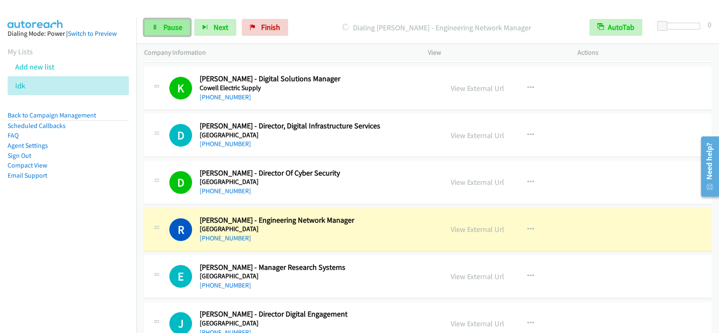
click at [155, 21] on link "Pause" at bounding box center [167, 27] width 46 height 17
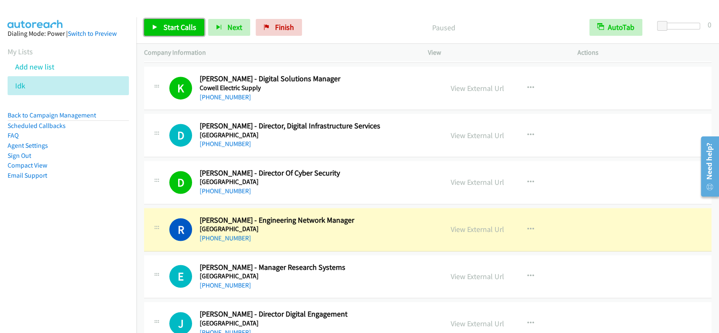
click at [155, 21] on link "Start Calls" at bounding box center [174, 27] width 60 height 17
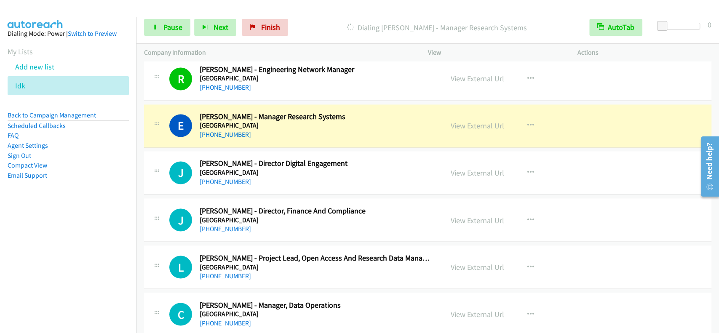
scroll to position [966, 0]
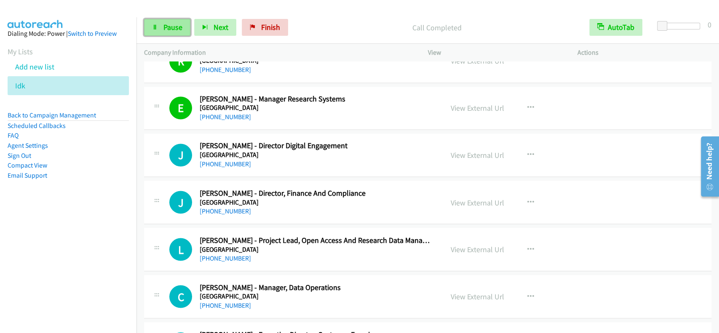
click at [167, 33] on link "Pause" at bounding box center [167, 27] width 46 height 17
click at [166, 33] on link "Start Calls" at bounding box center [174, 27] width 60 height 17
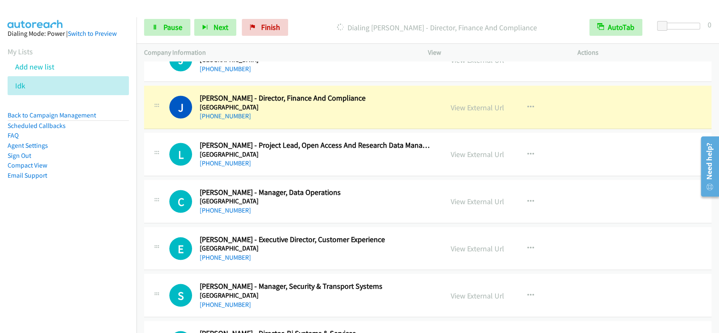
scroll to position [1079, 0]
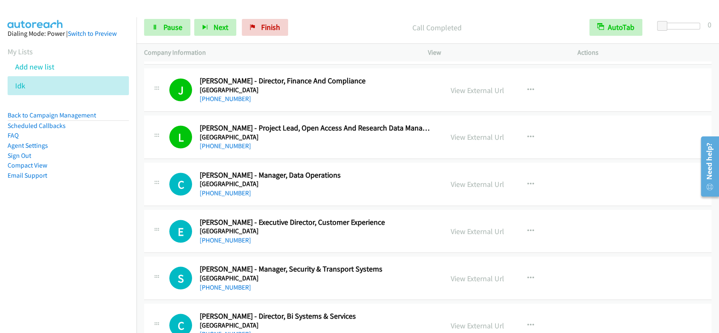
click at [414, 25] on p "Call Completed" at bounding box center [437, 27] width 275 height 11
click at [163, 24] on span "Pause" at bounding box center [172, 27] width 19 height 10
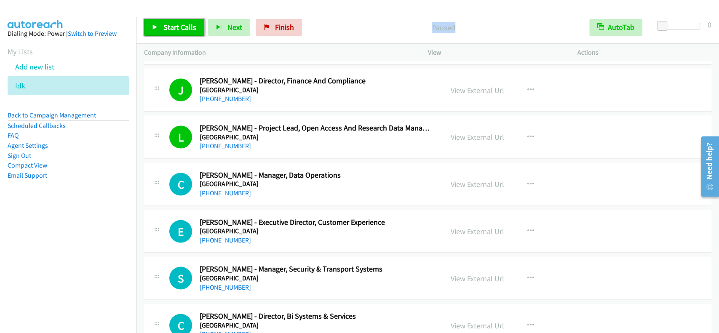
click at [167, 21] on link "Start Calls" at bounding box center [174, 27] width 60 height 17
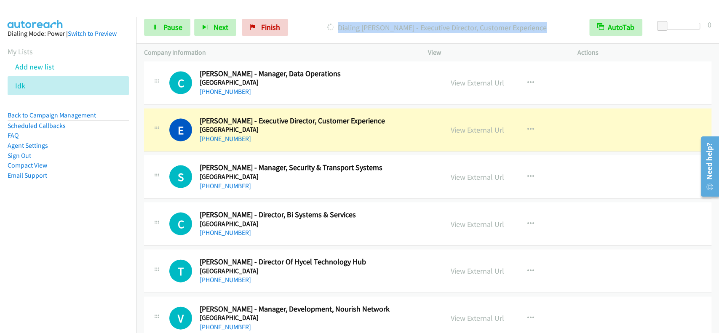
scroll to position [1191, 0]
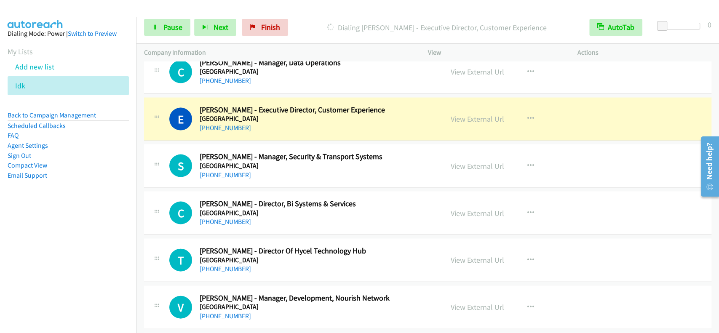
click at [373, 9] on div at bounding box center [356, 16] width 712 height 32
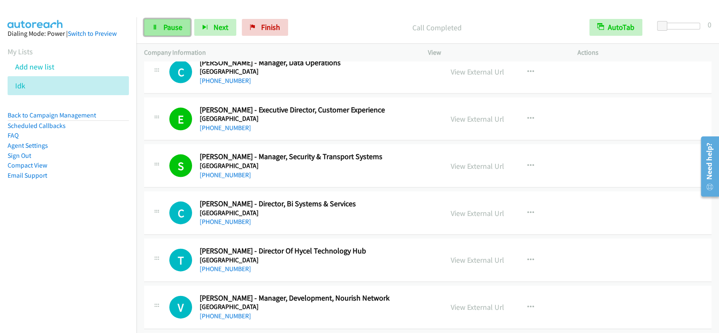
click at [169, 29] on span "Pause" at bounding box center [172, 27] width 19 height 10
click at [169, 29] on span "Start Calls" at bounding box center [179, 27] width 33 height 10
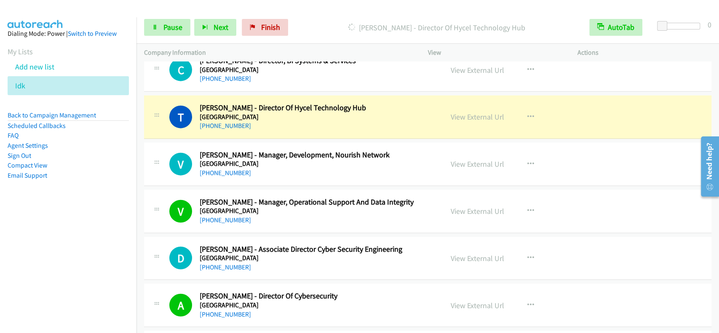
scroll to position [1359, 0]
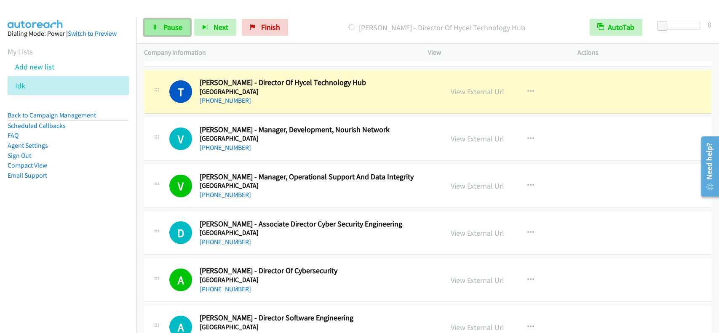
click at [177, 25] on span "Pause" at bounding box center [172, 27] width 19 height 10
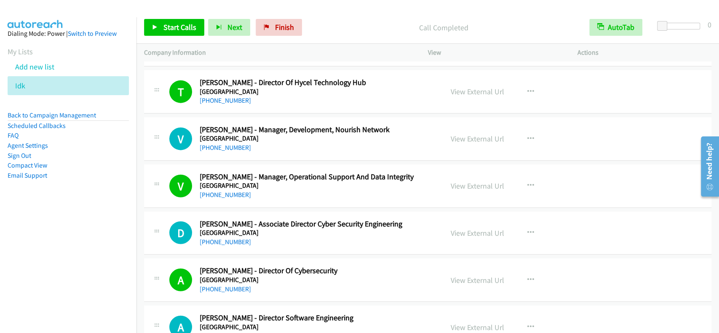
click at [183, 15] on div "Start Calls Pause Next Finish Call Completed AutoTab AutoTab 0" at bounding box center [427, 27] width 583 height 32
click at [182, 21] on link "Start Calls" at bounding box center [174, 27] width 60 height 17
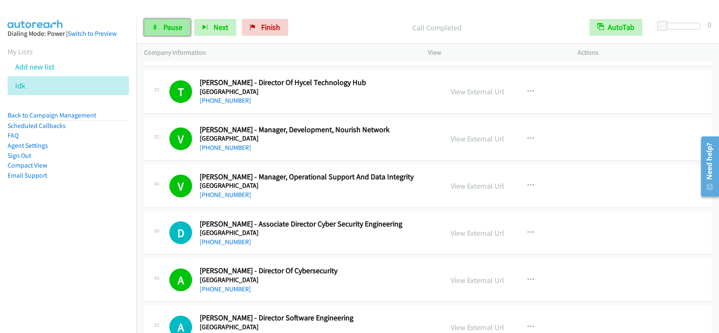
click at [160, 34] on link "Pause" at bounding box center [167, 27] width 46 height 17
click at [161, 34] on link "Start Calls" at bounding box center [174, 27] width 60 height 17
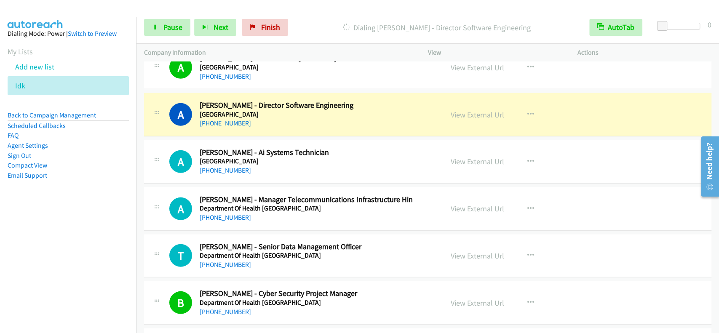
scroll to position [1584, 0]
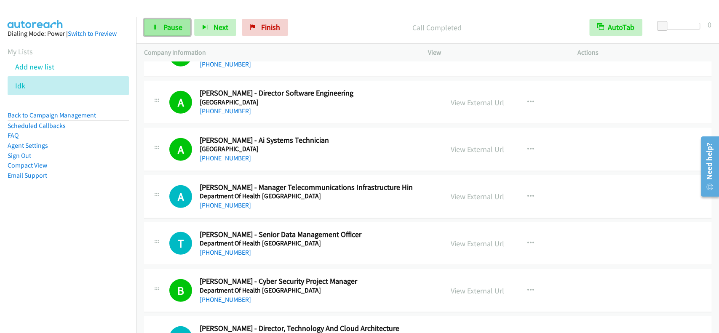
click at [182, 32] on link "Pause" at bounding box center [167, 27] width 46 height 17
click at [176, 36] on div "Start Calls Pause Next Finish Paused AutoTab AutoTab 0" at bounding box center [427, 27] width 583 height 32
click at [174, 33] on link "Start Calls" at bounding box center [174, 27] width 60 height 17
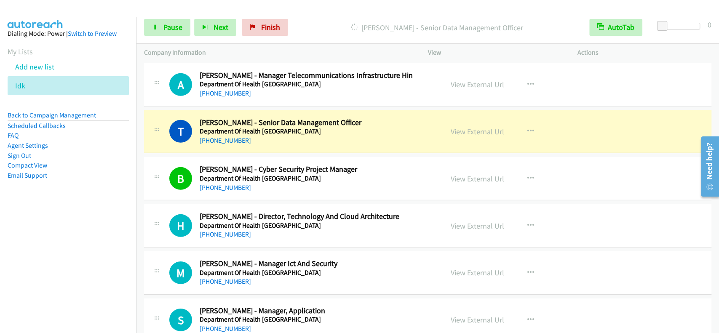
scroll to position [1753, 0]
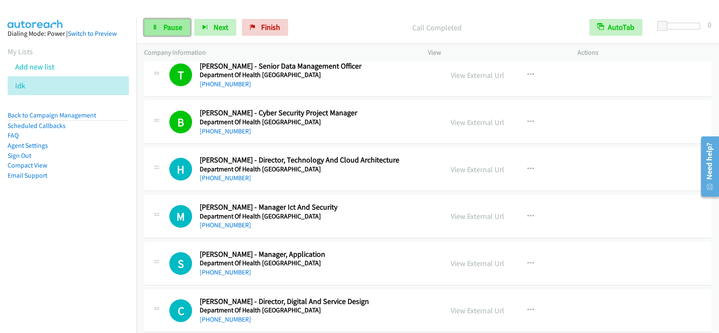
click at [163, 25] on span "Pause" at bounding box center [172, 27] width 19 height 10
click at [163, 25] on span "Start Calls" at bounding box center [179, 27] width 33 height 10
click at [182, 33] on link "Pause" at bounding box center [167, 27] width 46 height 17
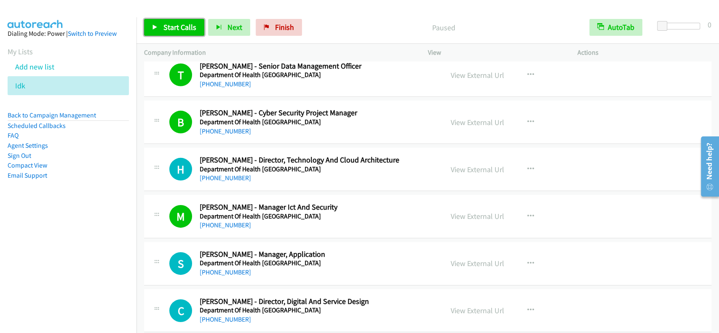
click at [182, 33] on link "Start Calls" at bounding box center [174, 27] width 60 height 17
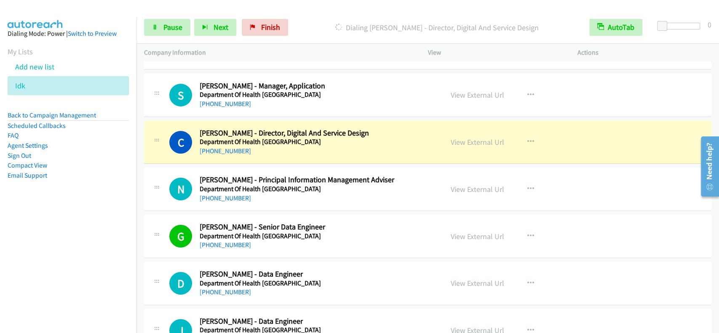
scroll to position [1977, 0]
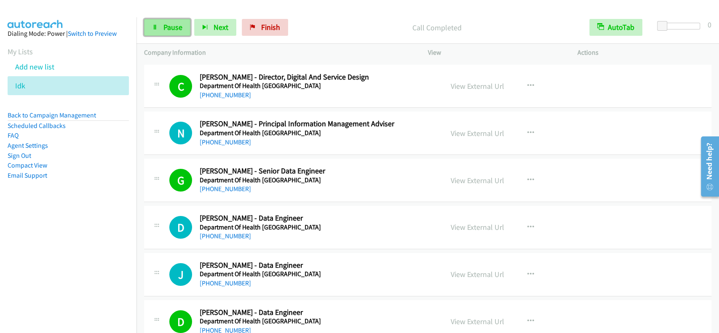
click at [167, 31] on span "Pause" at bounding box center [172, 27] width 19 height 10
click at [175, 30] on span "Start Calls" at bounding box center [179, 27] width 33 height 10
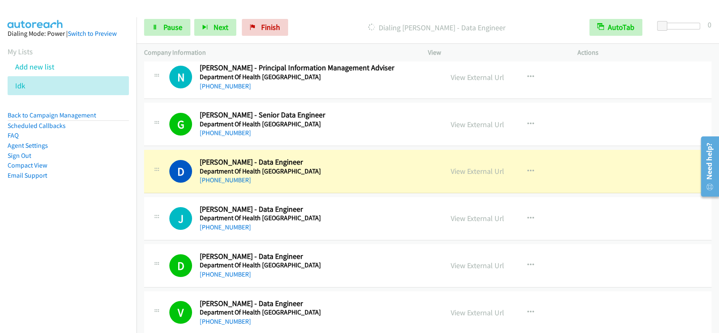
scroll to position [2090, 0]
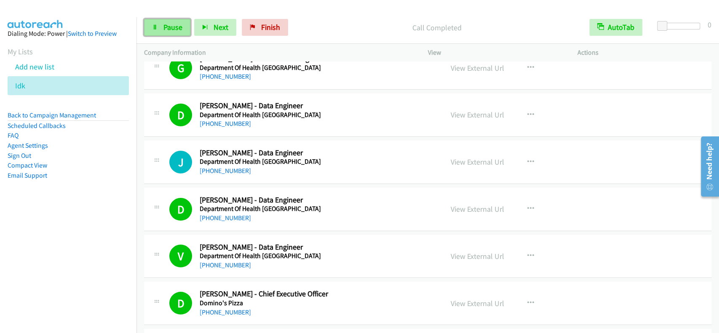
click at [173, 25] on span "Pause" at bounding box center [172, 27] width 19 height 10
click at [174, 19] on link "Start Calls" at bounding box center [174, 27] width 60 height 17
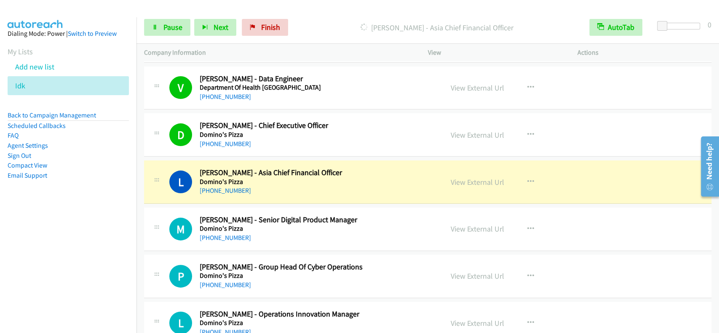
scroll to position [2314, 0]
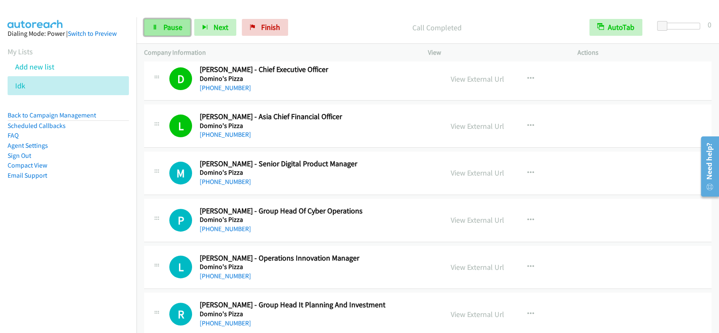
click at [169, 25] on span "Pause" at bounding box center [172, 27] width 19 height 10
click at [169, 25] on span "Start Calls" at bounding box center [179, 27] width 33 height 10
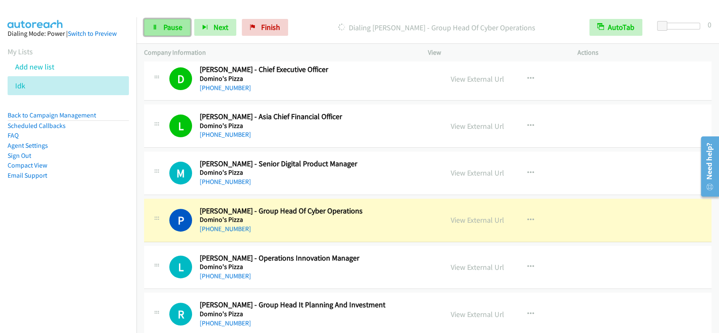
click at [147, 28] on link "Pause" at bounding box center [167, 27] width 46 height 17
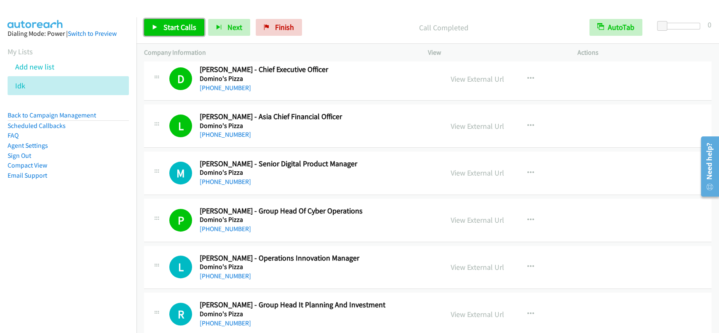
click at [182, 31] on span "Start Calls" at bounding box center [179, 27] width 33 height 10
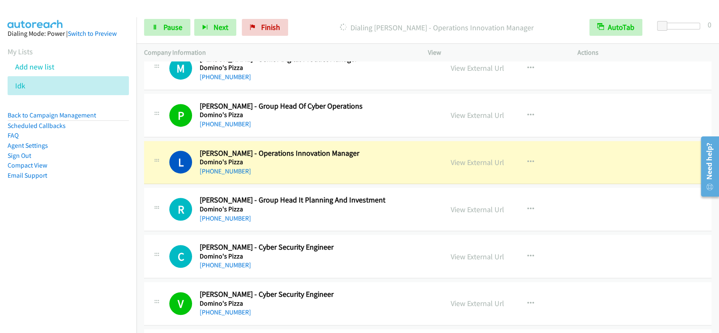
scroll to position [2427, 0]
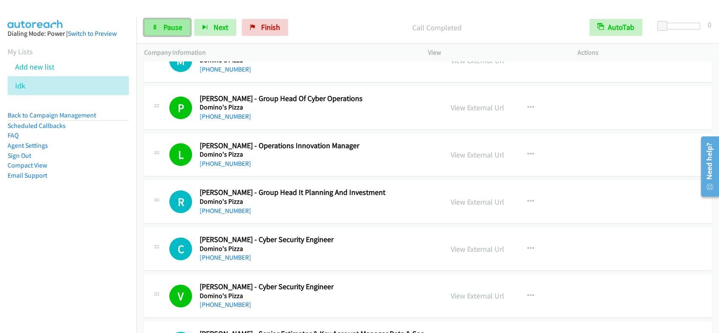
click at [177, 29] on span "Pause" at bounding box center [172, 27] width 19 height 10
click at [177, 29] on span "Start Calls" at bounding box center [179, 27] width 33 height 10
click at [179, 27] on span "Pause" at bounding box center [172, 27] width 19 height 10
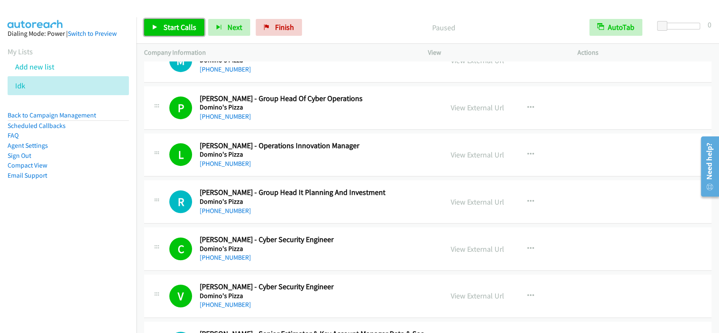
click at [155, 25] on icon at bounding box center [155, 28] width 6 height 6
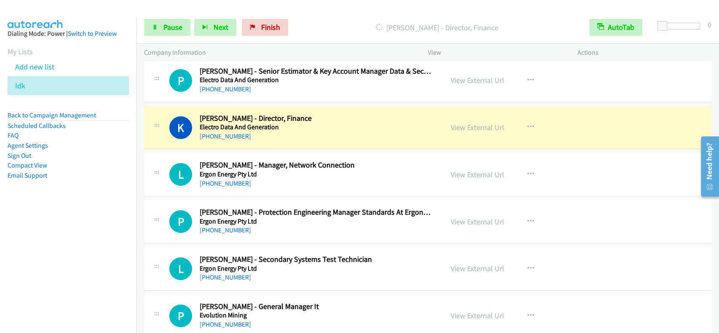
scroll to position [2707, 0]
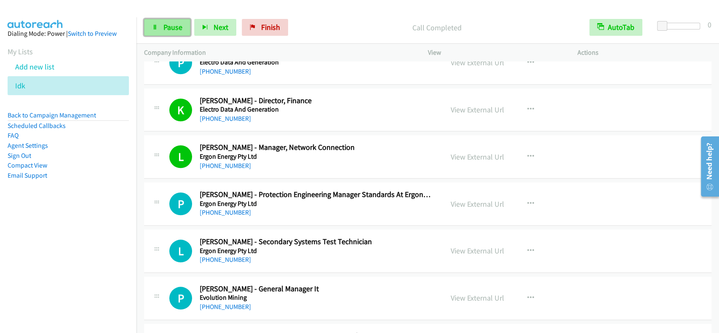
click at [174, 29] on span "Pause" at bounding box center [172, 27] width 19 height 10
click at [174, 29] on span "Start Calls" at bounding box center [179, 27] width 33 height 10
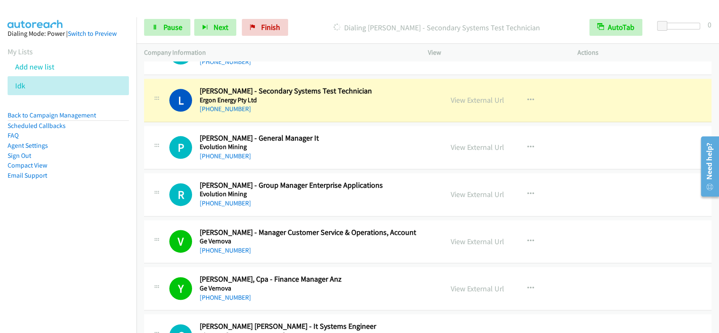
scroll to position [2876, 0]
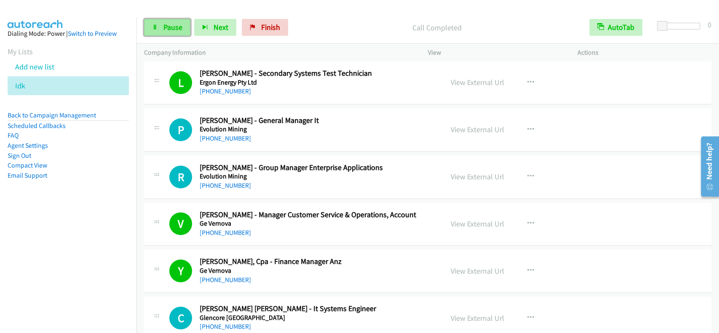
click at [171, 21] on link "Pause" at bounding box center [167, 27] width 46 height 17
click at [171, 21] on link "Start Calls" at bounding box center [174, 27] width 60 height 17
click at [361, 23] on p "Call Completed" at bounding box center [437, 27] width 275 height 11
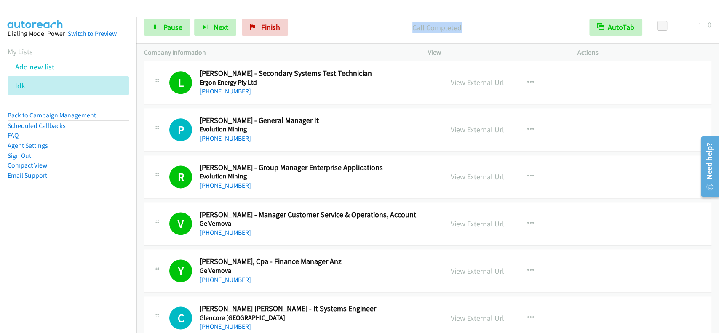
click at [364, 11] on div "Start Calls Pause Next Finish Call Completed AutoTab AutoTab 0" at bounding box center [427, 27] width 583 height 32
click at [164, 28] on span "Pause" at bounding box center [172, 27] width 19 height 10
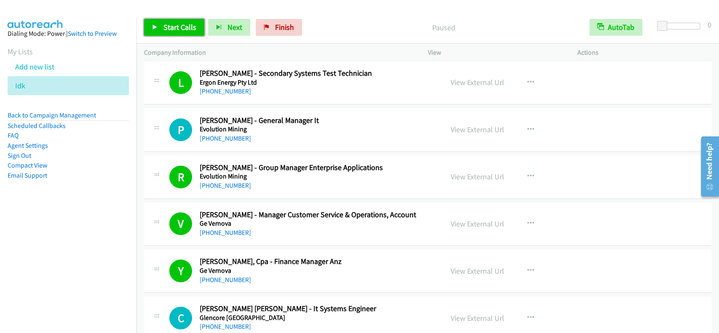
click at [164, 28] on span "Start Calls" at bounding box center [179, 27] width 33 height 10
click at [163, 19] on link "Pause" at bounding box center [167, 27] width 46 height 17
click at [163, 19] on link "Start Calls" at bounding box center [174, 27] width 60 height 17
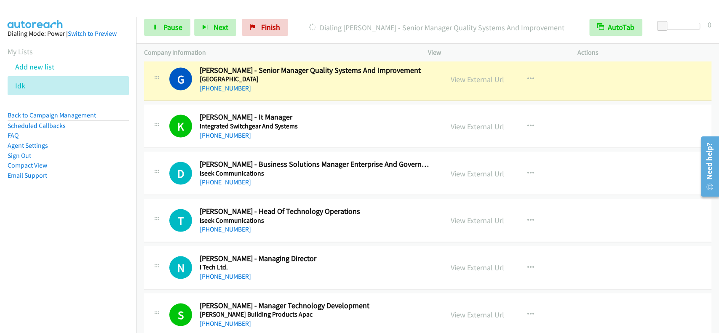
scroll to position [3246, 0]
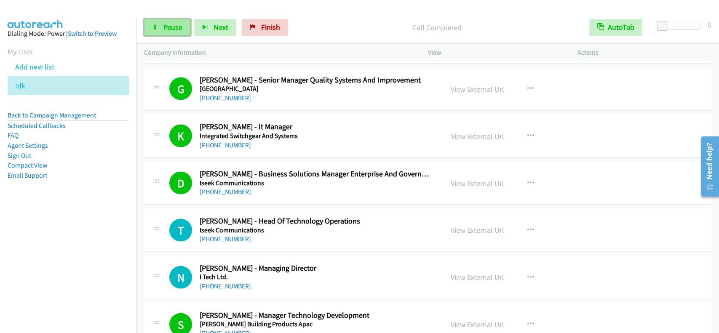
click at [177, 20] on link "Pause" at bounding box center [167, 27] width 46 height 17
click at [171, 24] on span "Start Calls" at bounding box center [179, 27] width 33 height 10
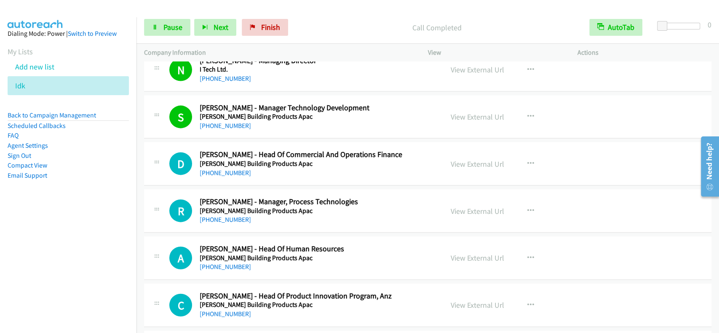
scroll to position [3471, 0]
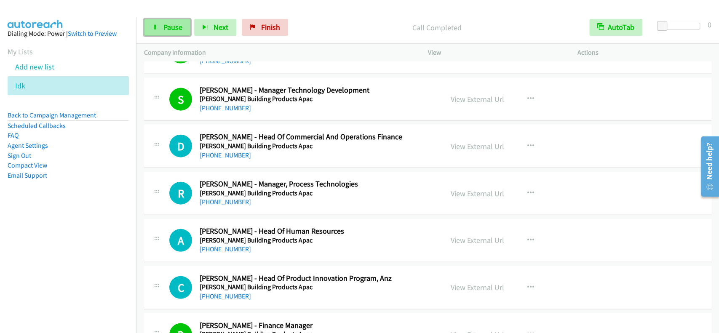
click at [161, 27] on link "Pause" at bounding box center [167, 27] width 46 height 17
click at [161, 27] on link "Start Calls" at bounding box center [174, 27] width 60 height 17
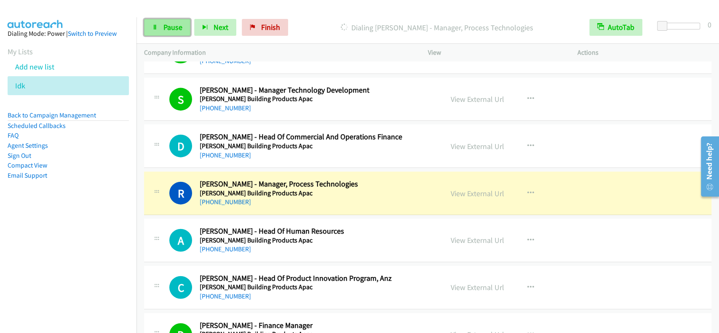
click at [155, 22] on link "Pause" at bounding box center [167, 27] width 46 height 17
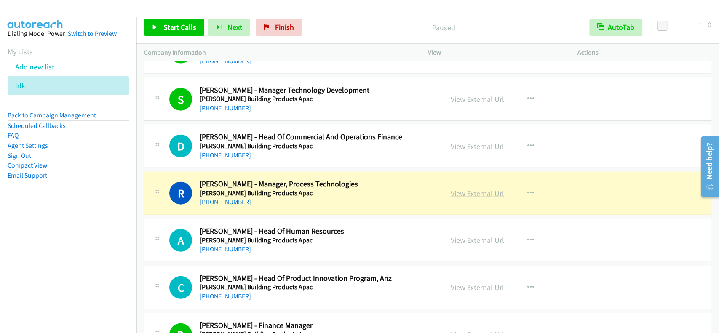
click at [475, 190] on link "View External Url" at bounding box center [478, 194] width 54 height 10
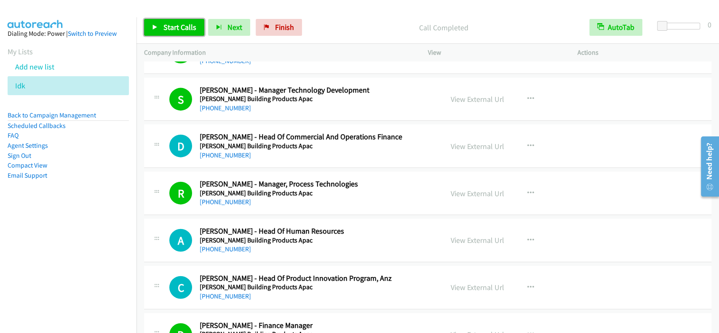
click at [172, 27] on span "Start Calls" at bounding box center [179, 27] width 33 height 10
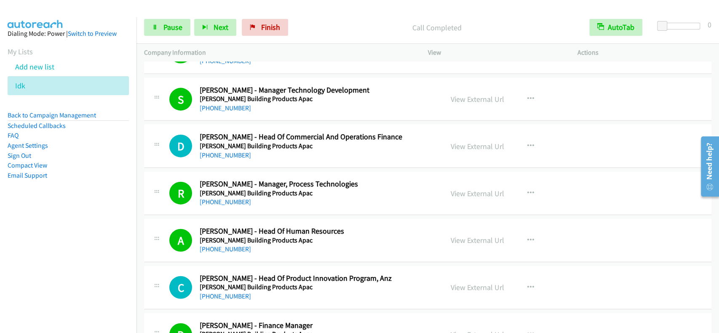
click at [369, 16] on div "Start Calls Pause Next Finish Call Completed AutoTab AutoTab 0" at bounding box center [427, 27] width 583 height 32
click at [369, 12] on div "Start Calls Pause Next Finish Call Completed AutoTab AutoTab 0" at bounding box center [427, 27] width 583 height 32
click at [177, 24] on span "Pause" at bounding box center [172, 27] width 19 height 10
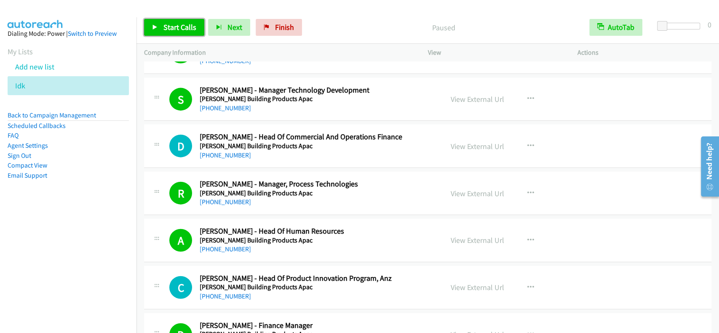
click at [172, 28] on span "Start Calls" at bounding box center [179, 27] width 33 height 10
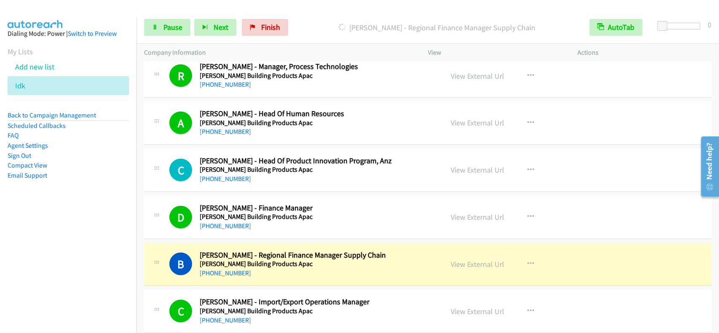
scroll to position [3696, 0]
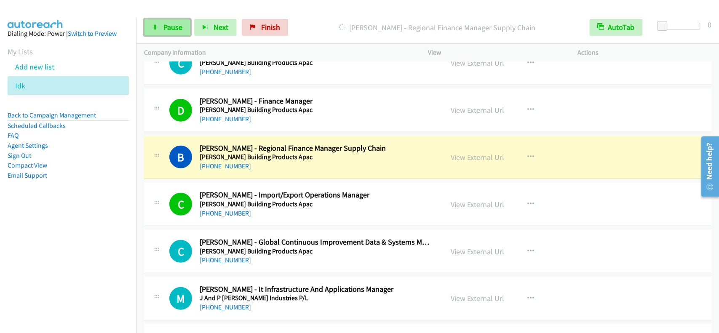
click at [160, 25] on link "Pause" at bounding box center [167, 27] width 46 height 17
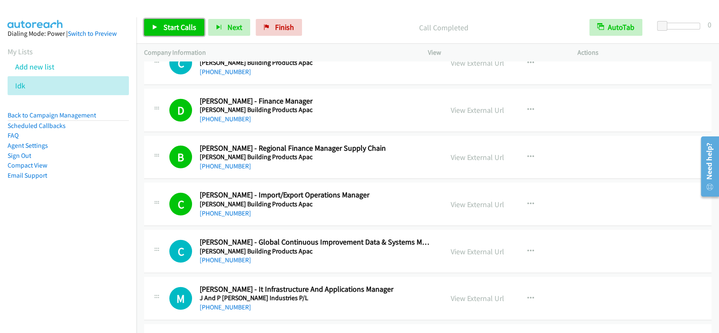
click at [188, 25] on span "Start Calls" at bounding box center [179, 27] width 33 height 10
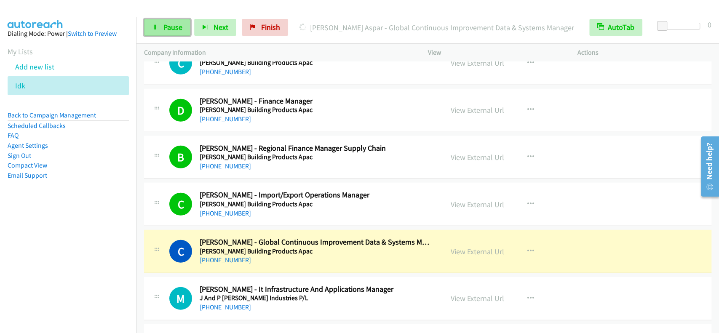
click at [167, 26] on span "Pause" at bounding box center [172, 27] width 19 height 10
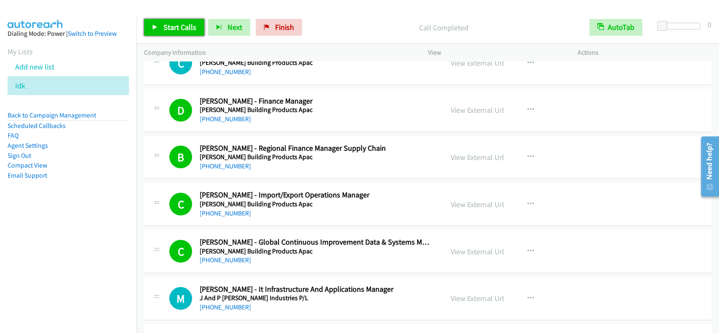
click at [168, 31] on span "Start Calls" at bounding box center [179, 27] width 33 height 10
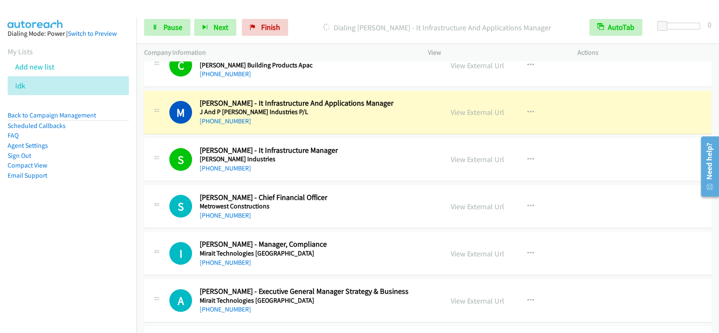
scroll to position [3865, 0]
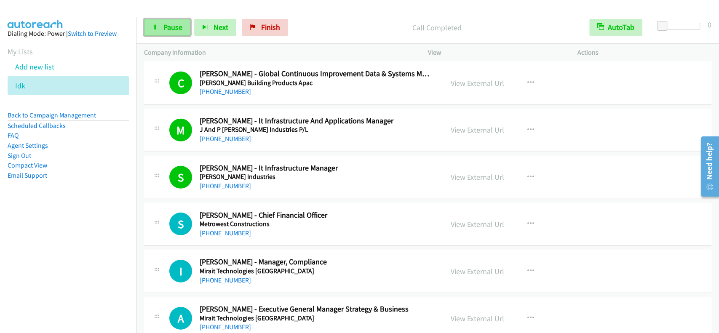
click at [172, 32] on link "Pause" at bounding box center [167, 27] width 46 height 17
click at [172, 32] on link "Start Calls" at bounding box center [174, 27] width 60 height 17
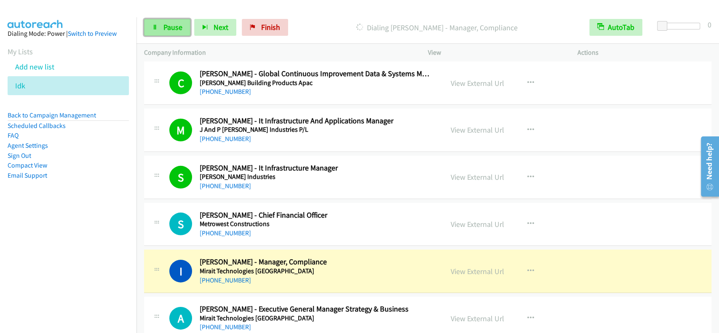
click at [173, 30] on span "Pause" at bounding box center [172, 27] width 19 height 10
